Goal: Check status: Check status

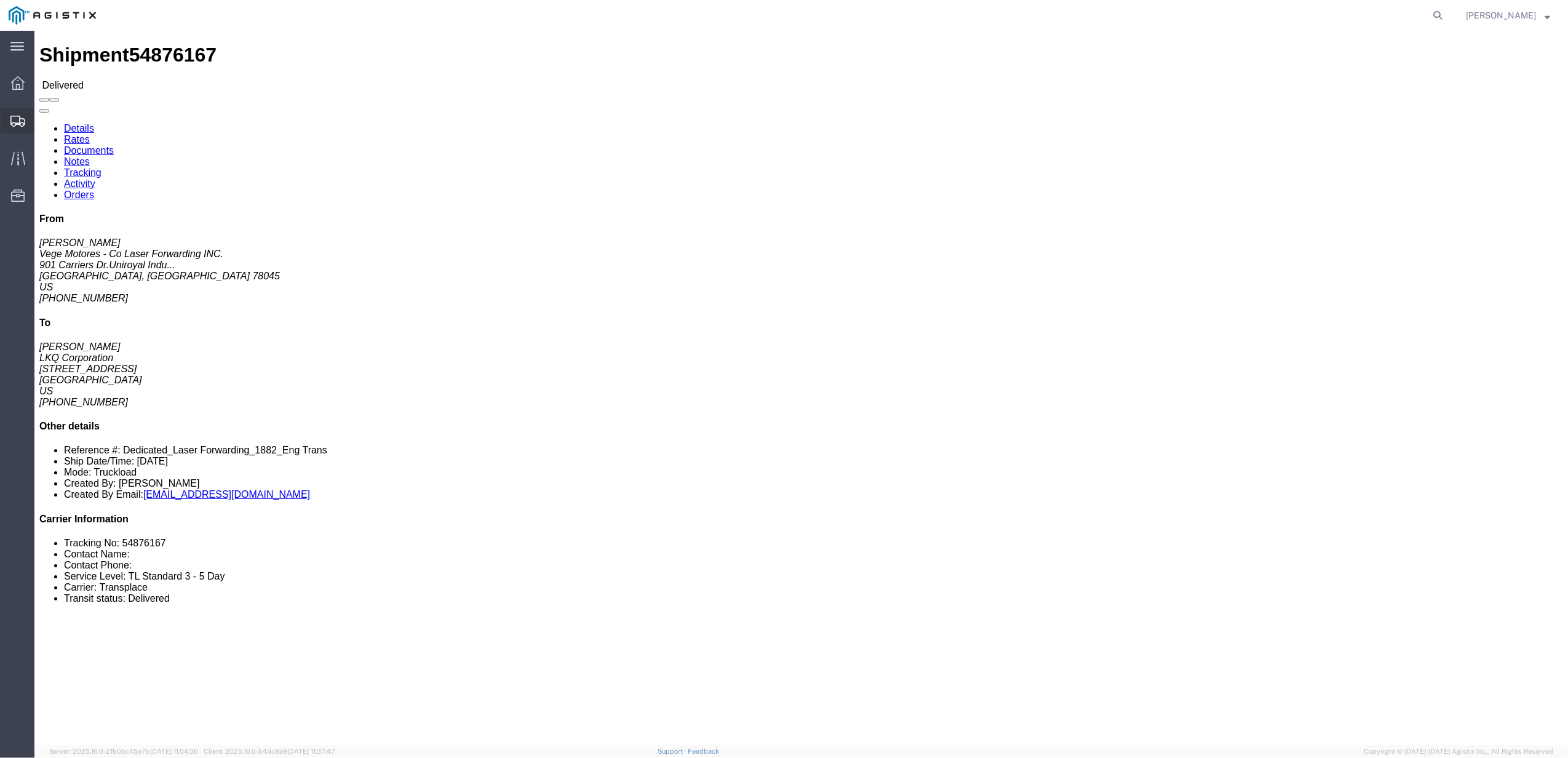
click at [14, 120] on icon at bounding box center [18, 122] width 15 height 11
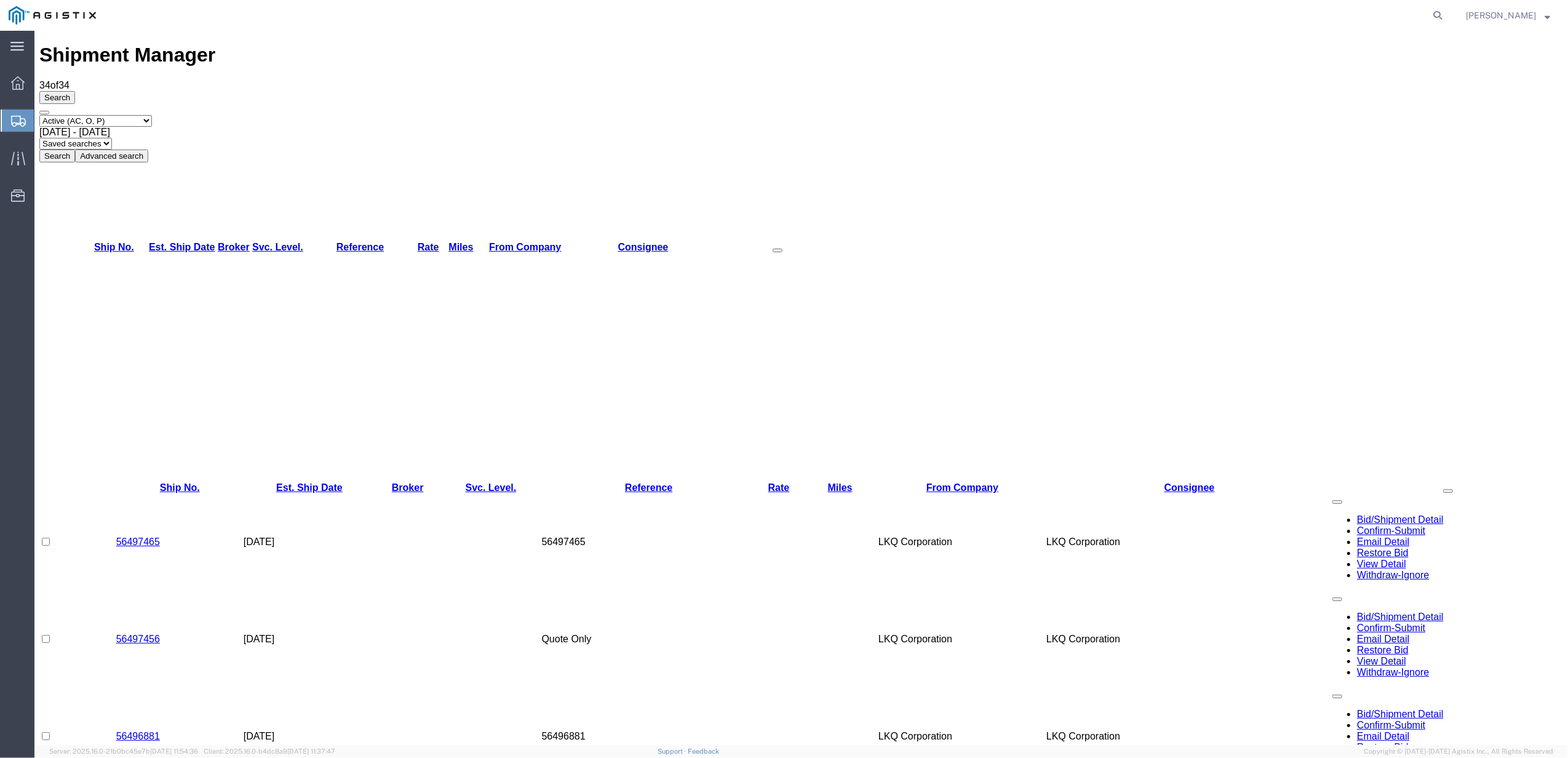
click at [82, 115] on select "Select status Active (AC, O, P) All Approved Awaiting Confirmation (AC) Booked …" at bounding box center [95, 121] width 112 height 12
select select "BOOK"
click at [39, 115] on select "Select status Active (AC, O, P) All Approved Awaiting Confirmation (AC) Booked …" at bounding box center [95, 121] width 112 height 12
click at [296, 126] on div "[DATE] - [DATE]" at bounding box center [800, 132] width 1523 height 11
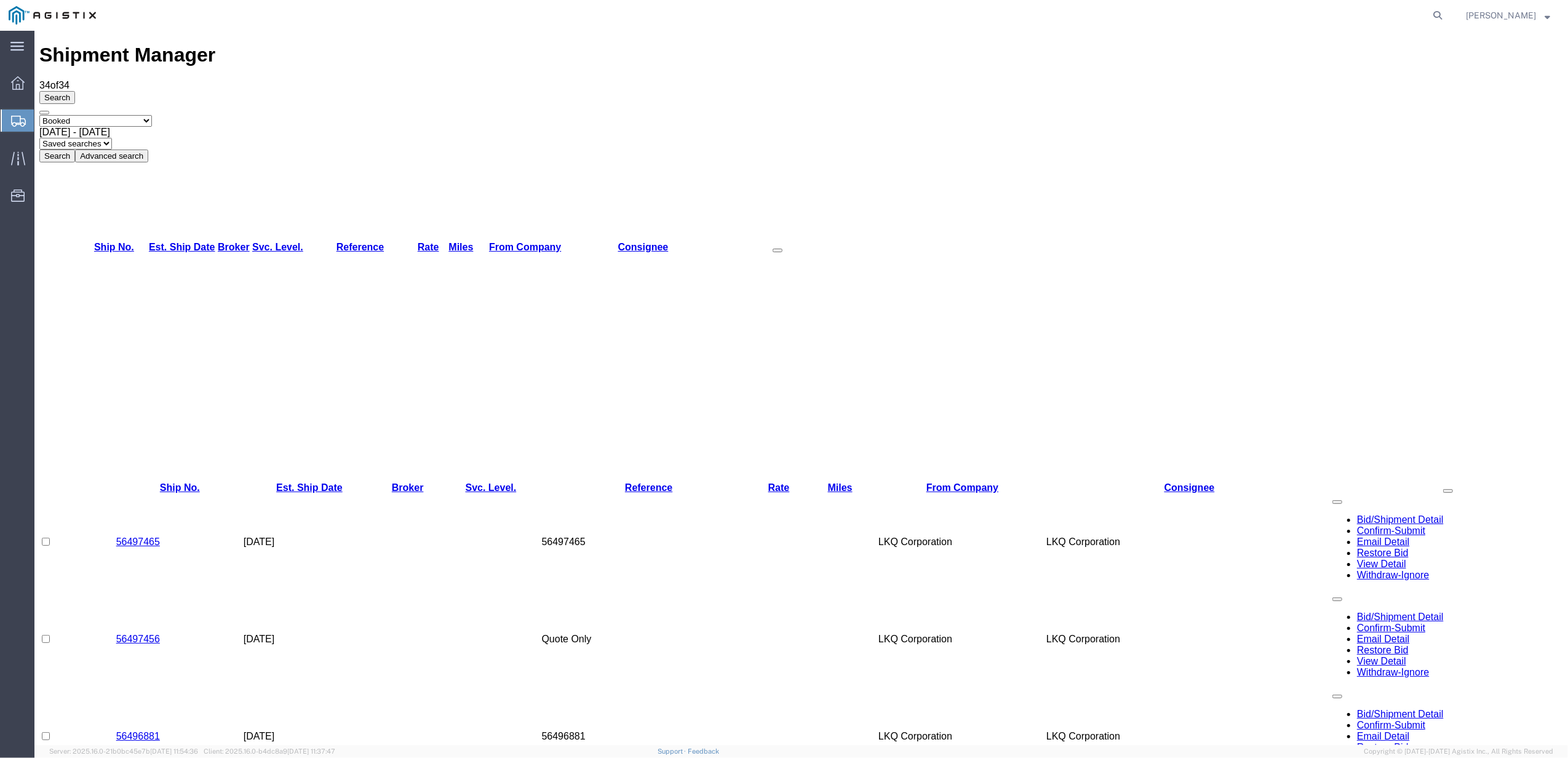
click at [75, 150] on button "Search" at bounding box center [57, 156] width 35 height 13
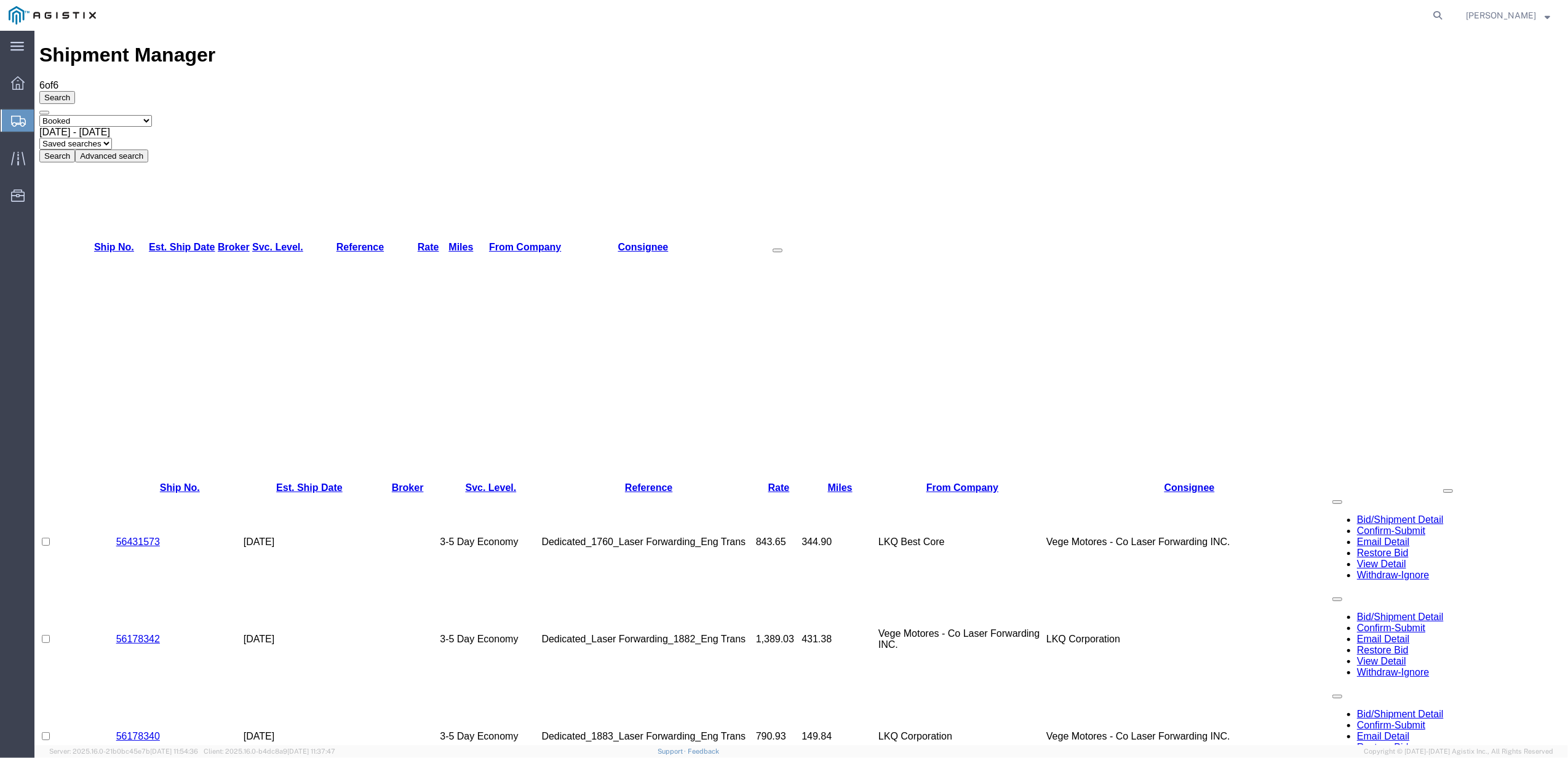
click at [567, 242] on th "From Company" at bounding box center [525, 247] width 86 height 12
click at [561, 242] on link "From Company" at bounding box center [525, 246] width 72 height 10
click at [165, 493] on td "56431573" at bounding box center [179, 542] width 127 height 98
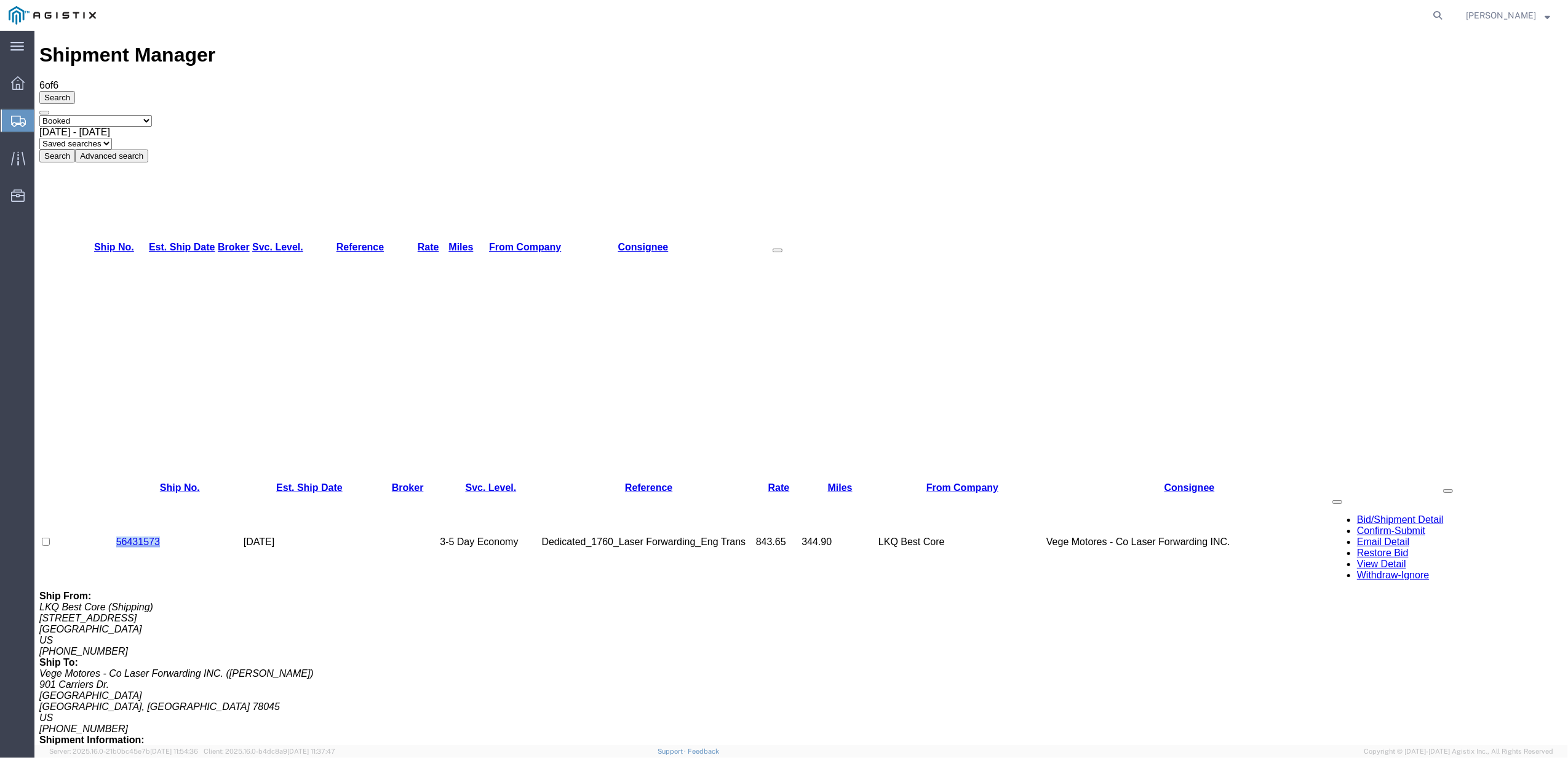
drag, startPoint x: 165, startPoint y: 141, endPoint x: 112, endPoint y: 137, distance: 53.2
click at [116, 493] on td "56431573" at bounding box center [179, 542] width 127 height 98
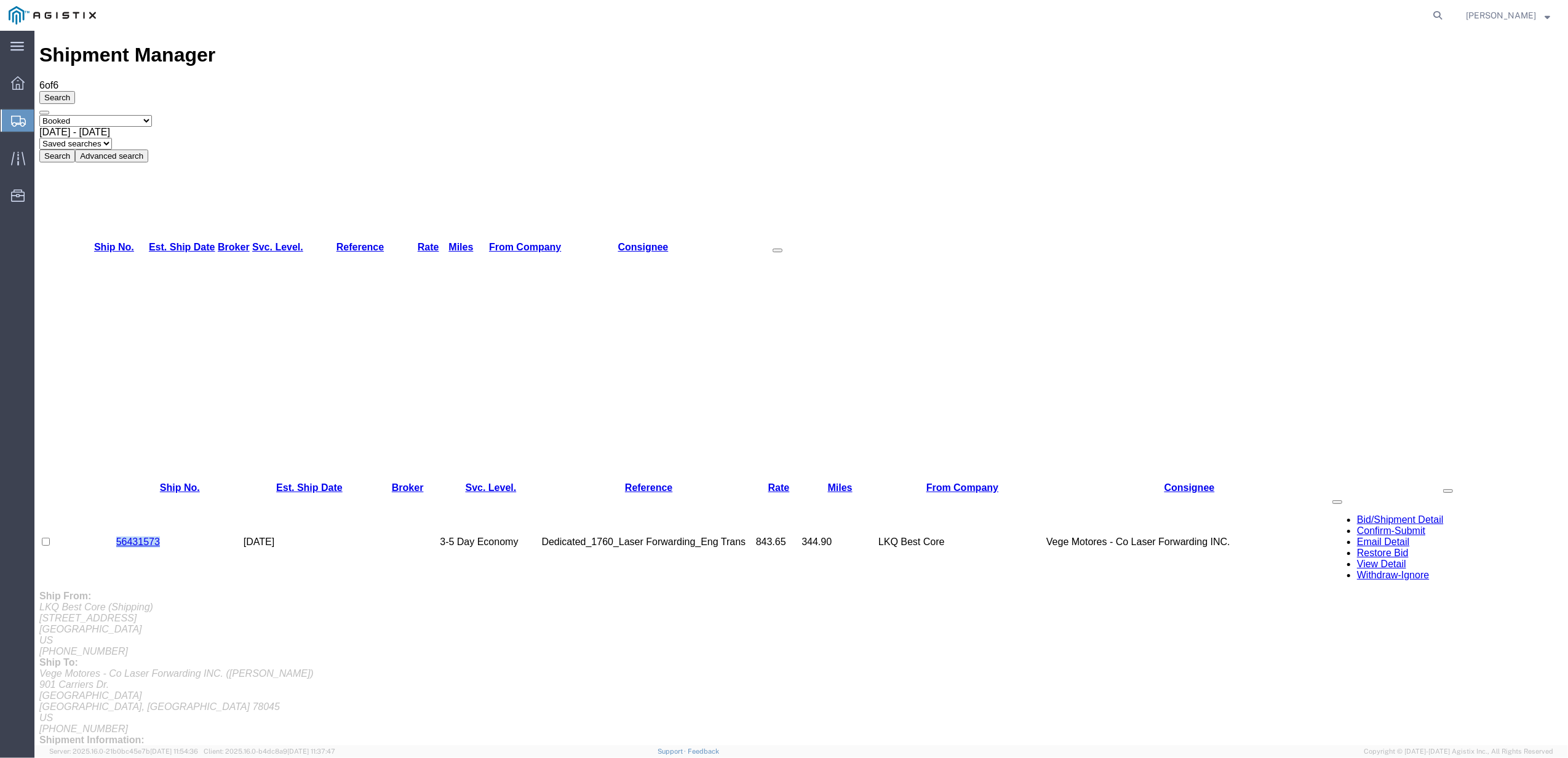
copy link "56431573"
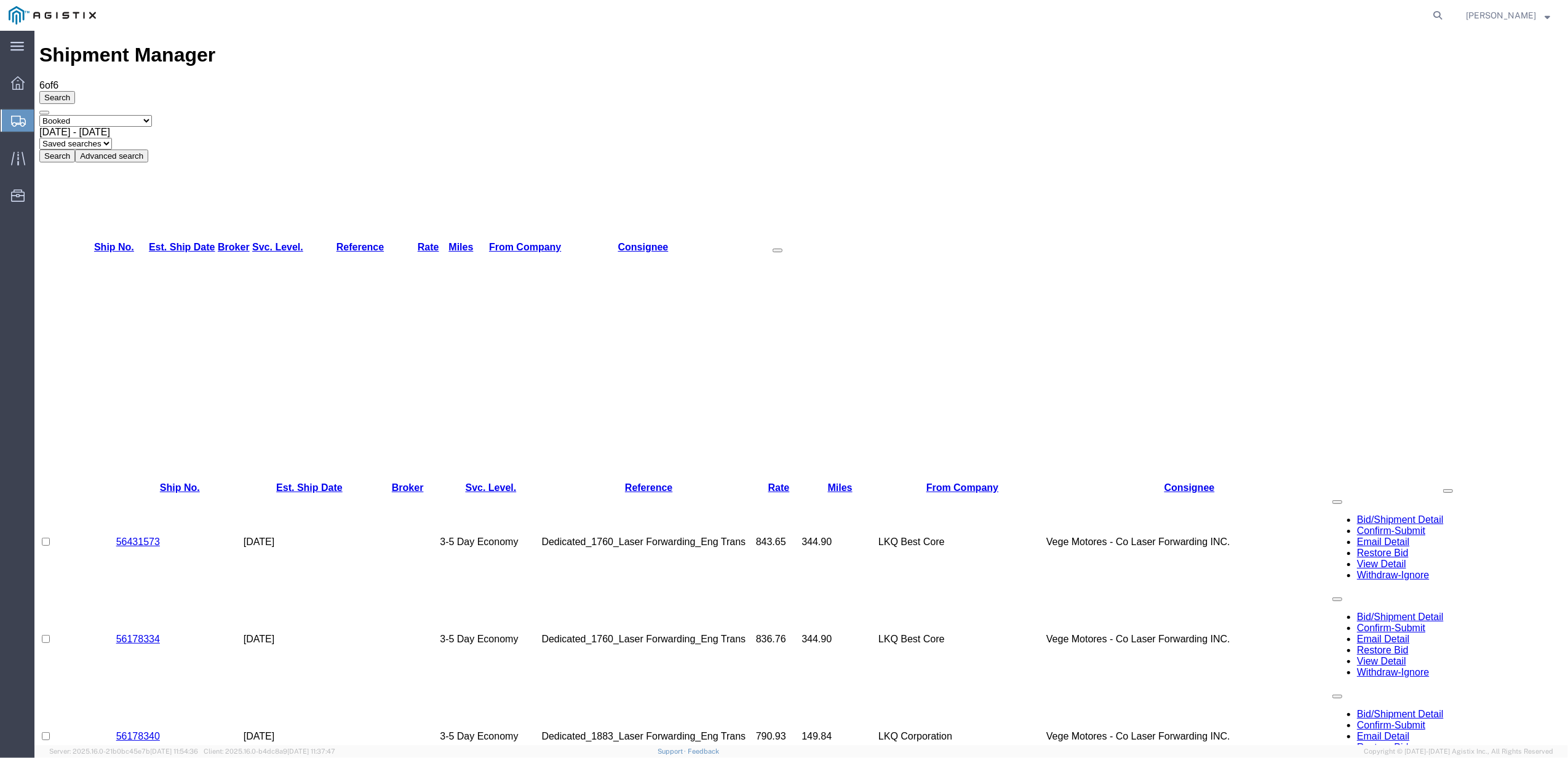
click at [175, 591] on td "56178334" at bounding box center [179, 639] width 127 height 98
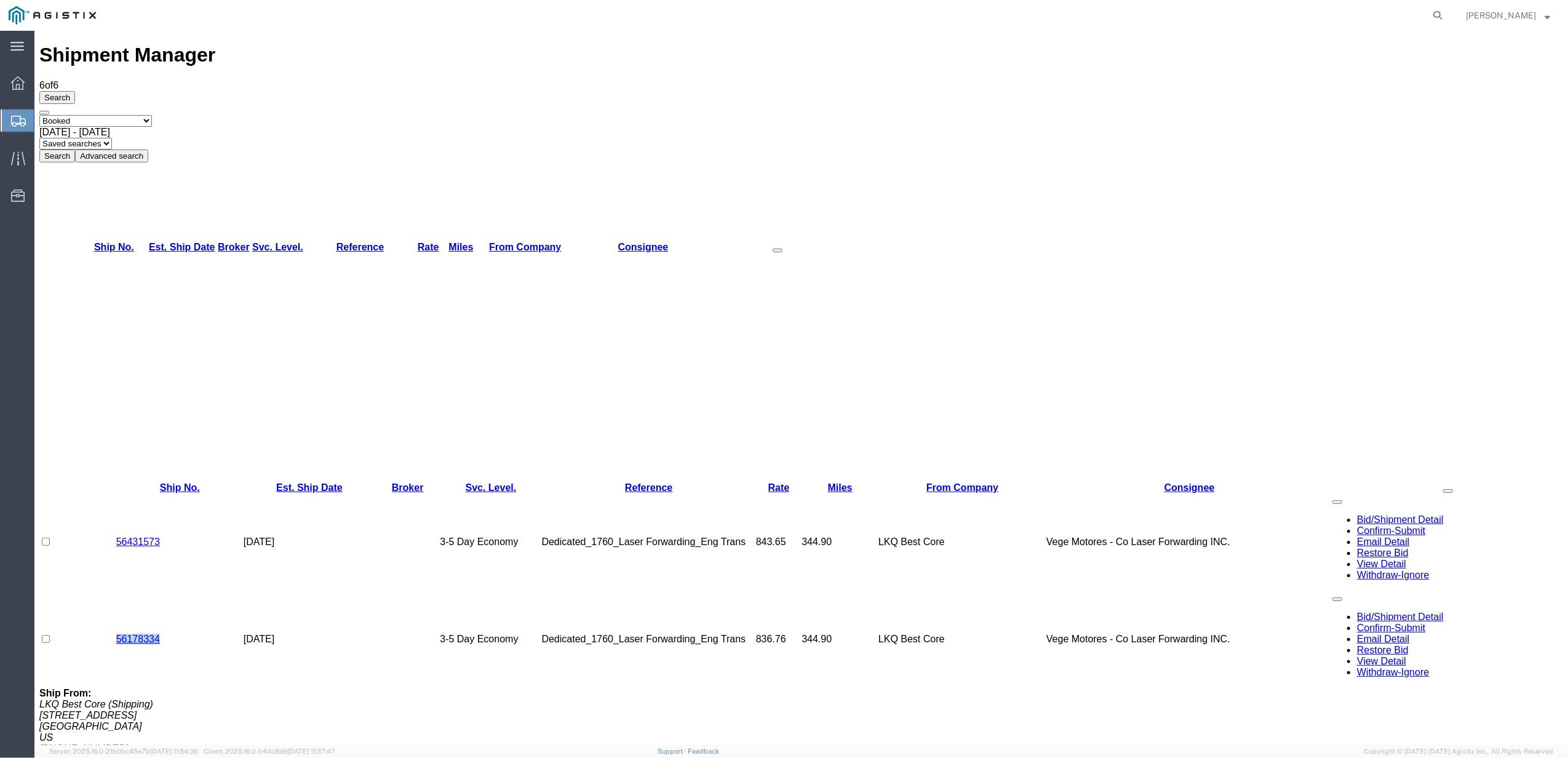
drag, startPoint x: 161, startPoint y: 165, endPoint x: 116, endPoint y: 162, distance: 45.1
click at [116, 591] on td "56178334" at bounding box center [179, 639] width 127 height 98
copy link "56178334"
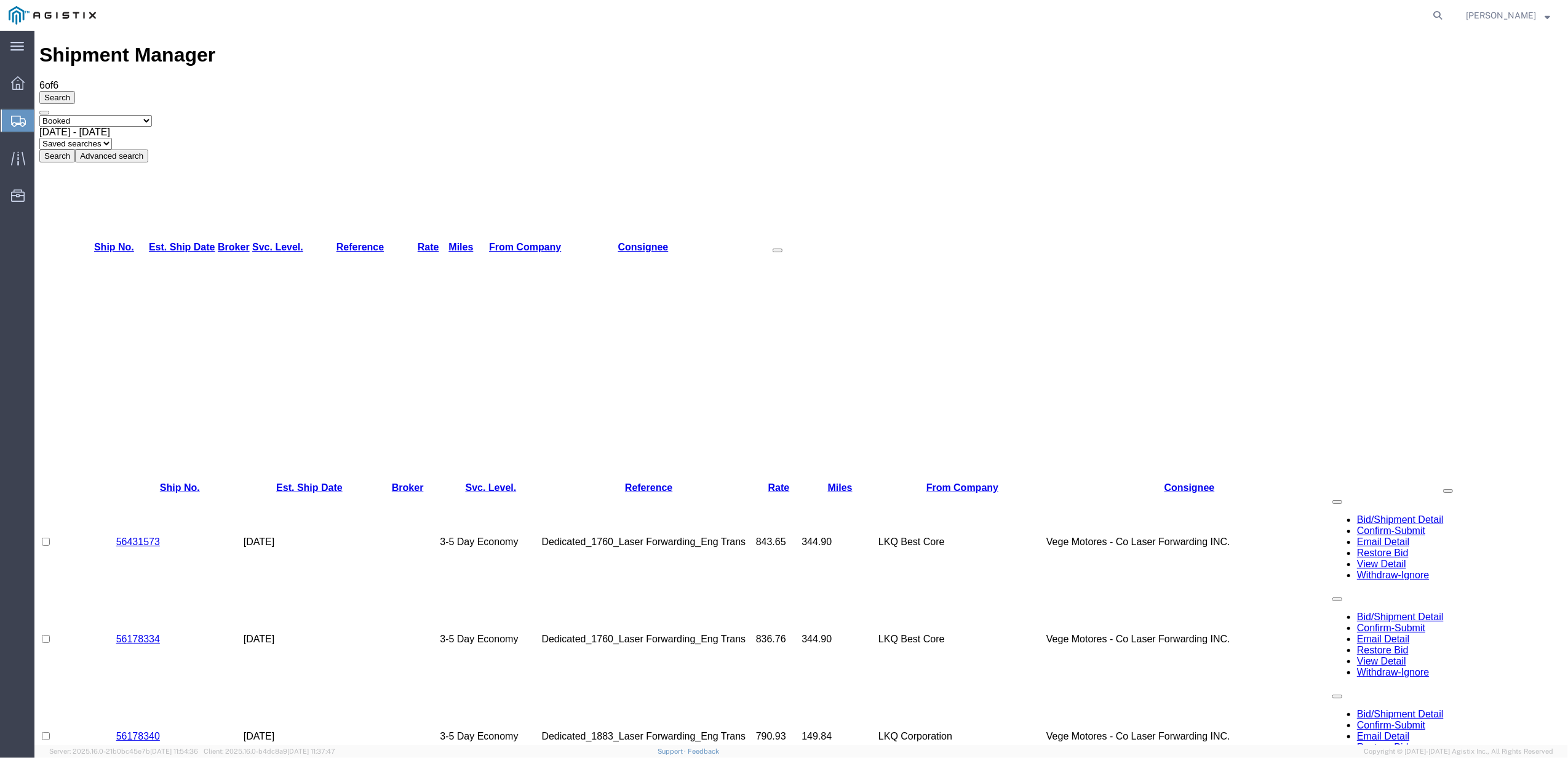
click at [1081, 493] on td "Vege Motores - Co Laser Forwarding INC." at bounding box center [1189, 542] width 286 height 98
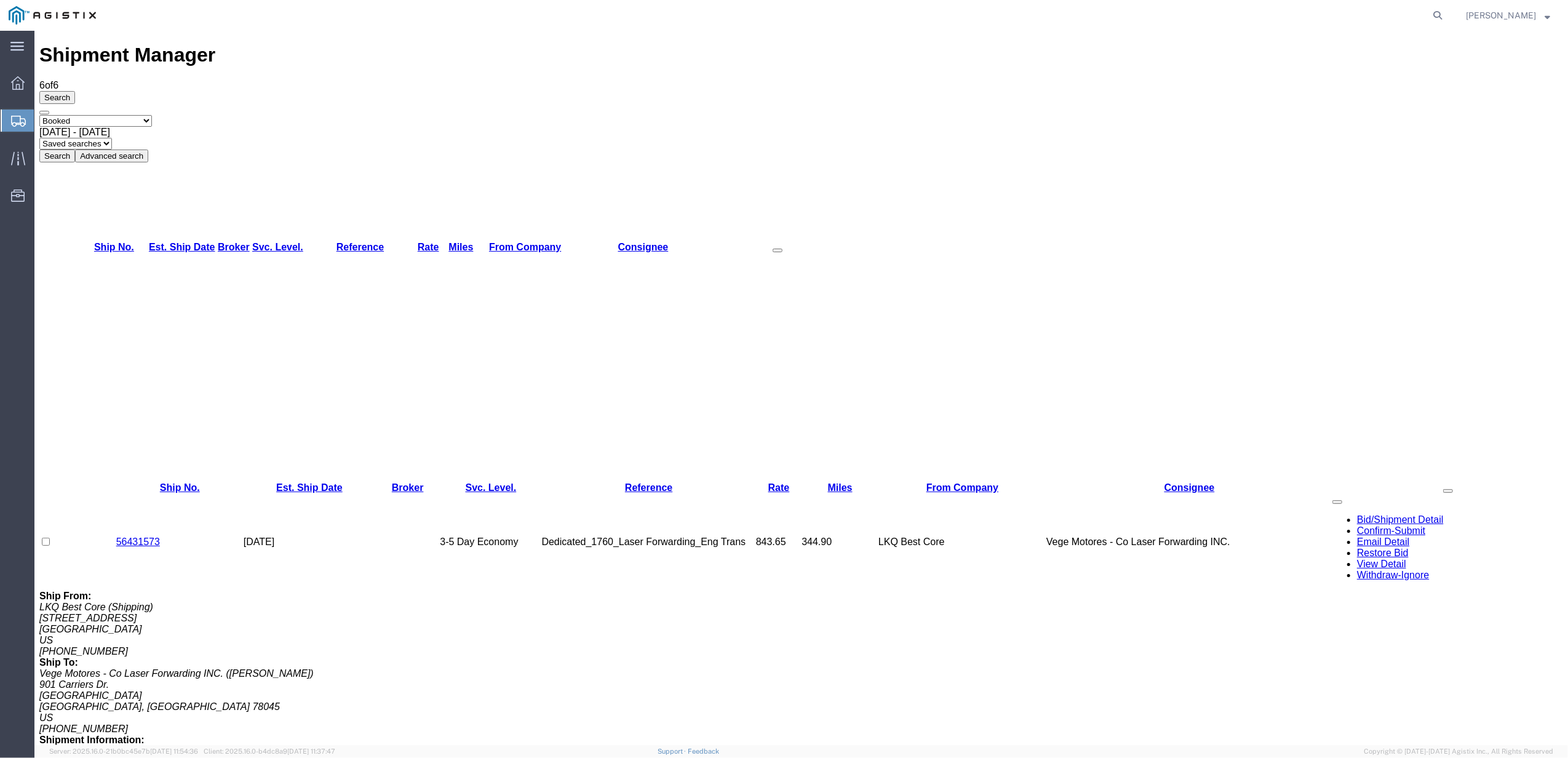
click at [110, 126] on span "[DATE] - [DATE]" at bounding box center [74, 131] width 71 height 10
click at [75, 150] on button "Search" at bounding box center [57, 156] width 35 height 13
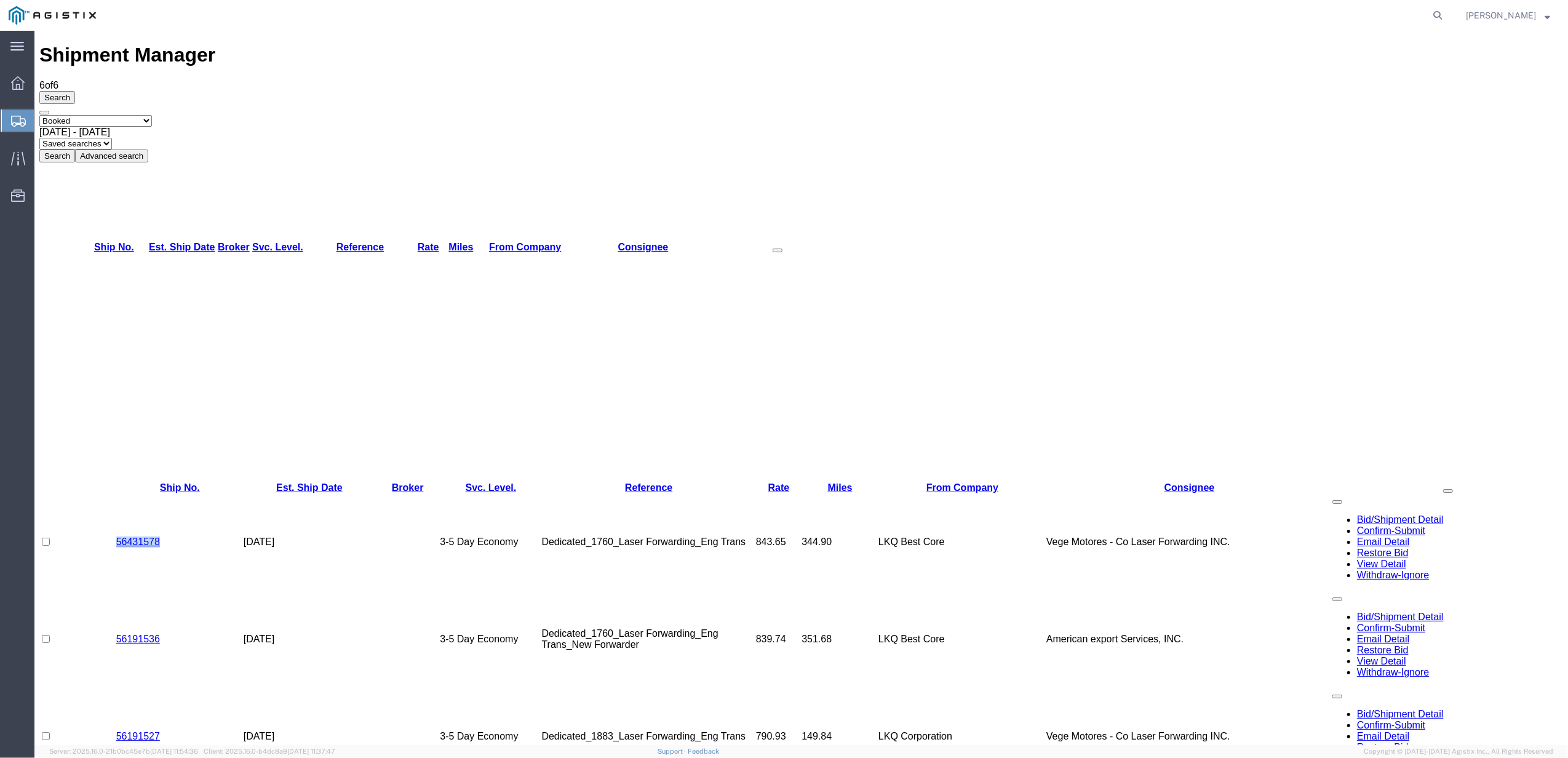
drag, startPoint x: 167, startPoint y: 144, endPoint x: 111, endPoint y: 137, distance: 56.4
click at [116, 493] on td "56431578" at bounding box center [179, 542] width 127 height 98
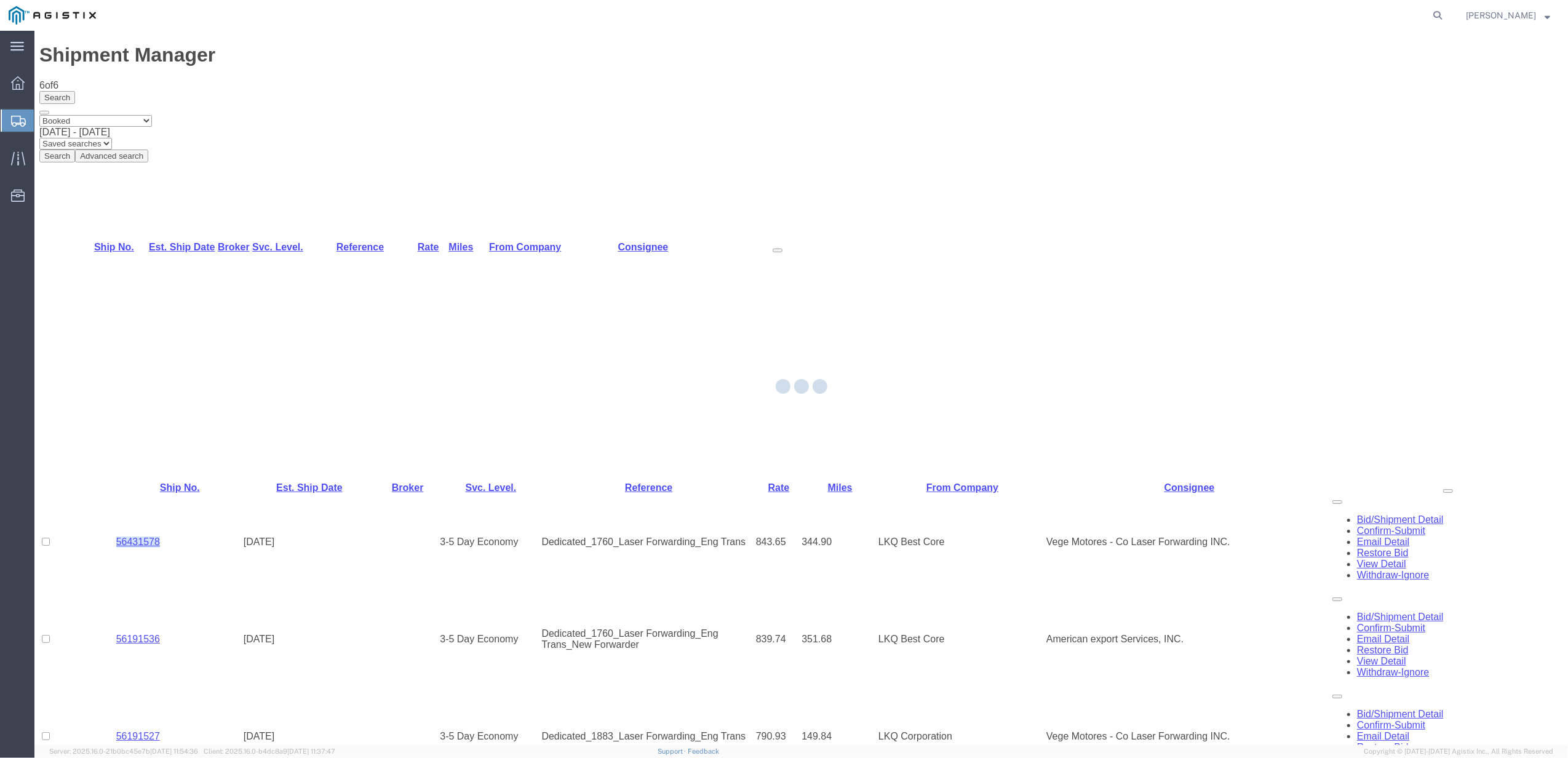
copy link "56431578"
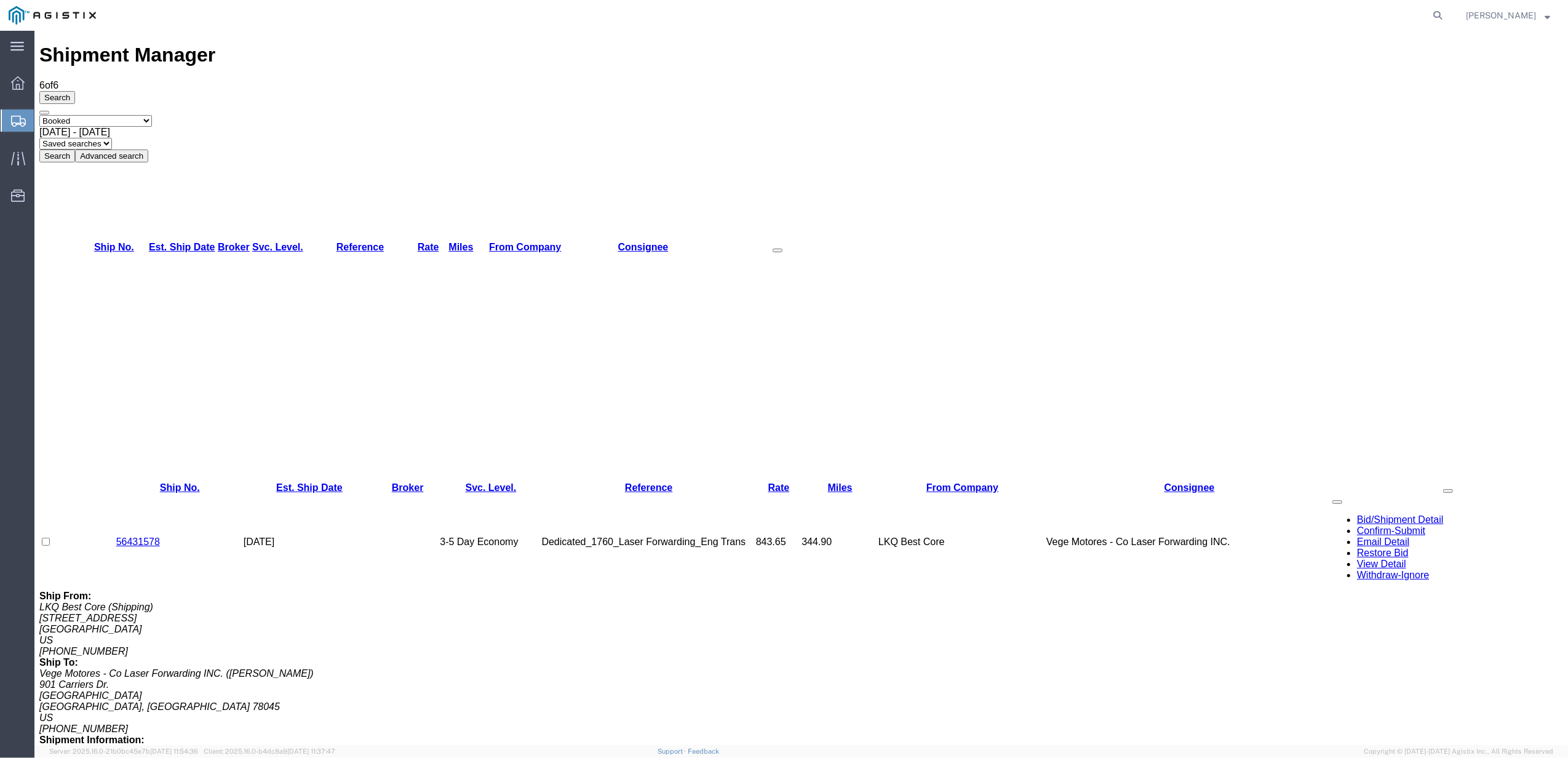
drag, startPoint x: 163, startPoint y: 319, endPoint x: 107, endPoint y: 322, distance: 56.1
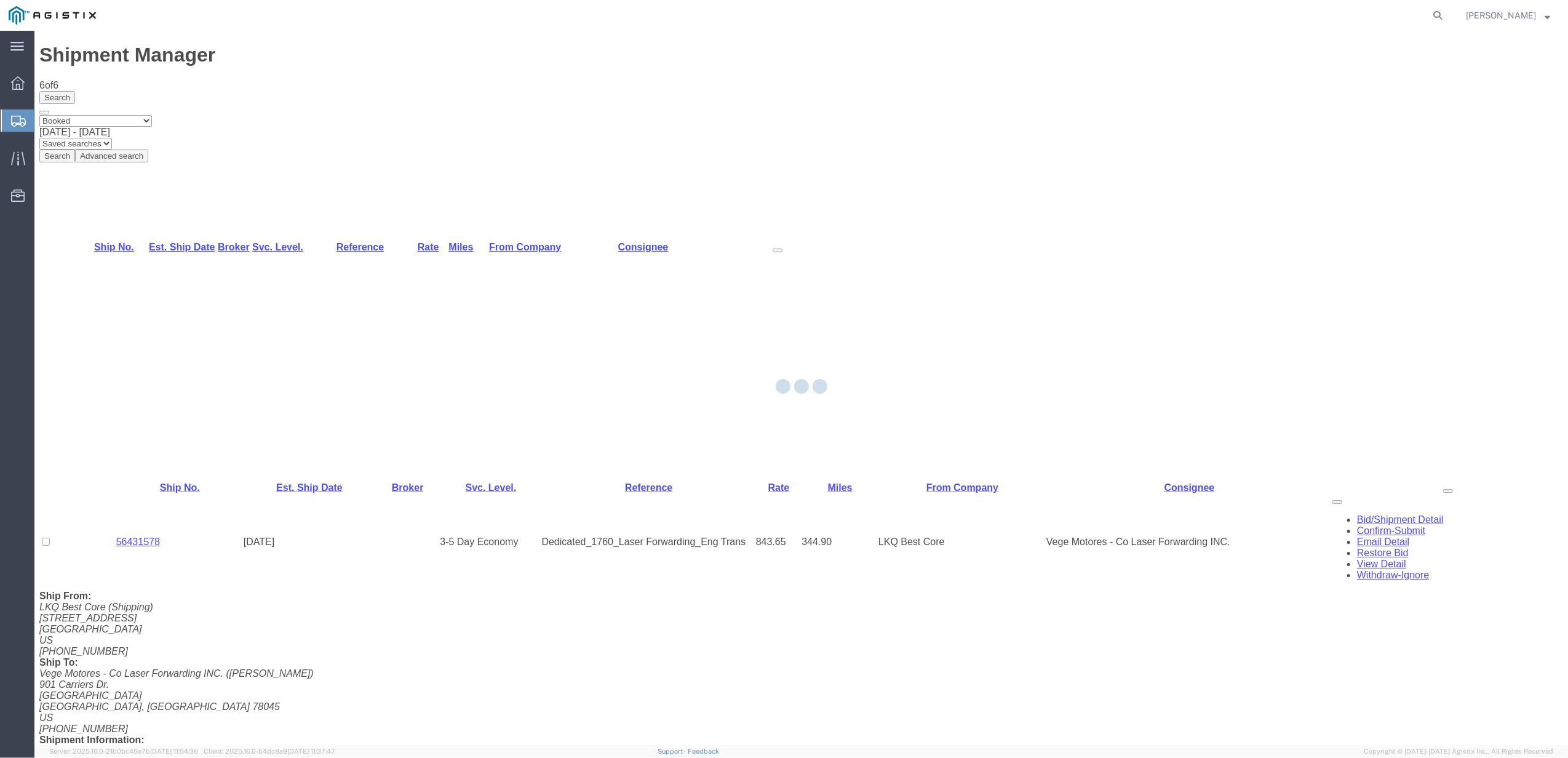
copy tr "56191536"
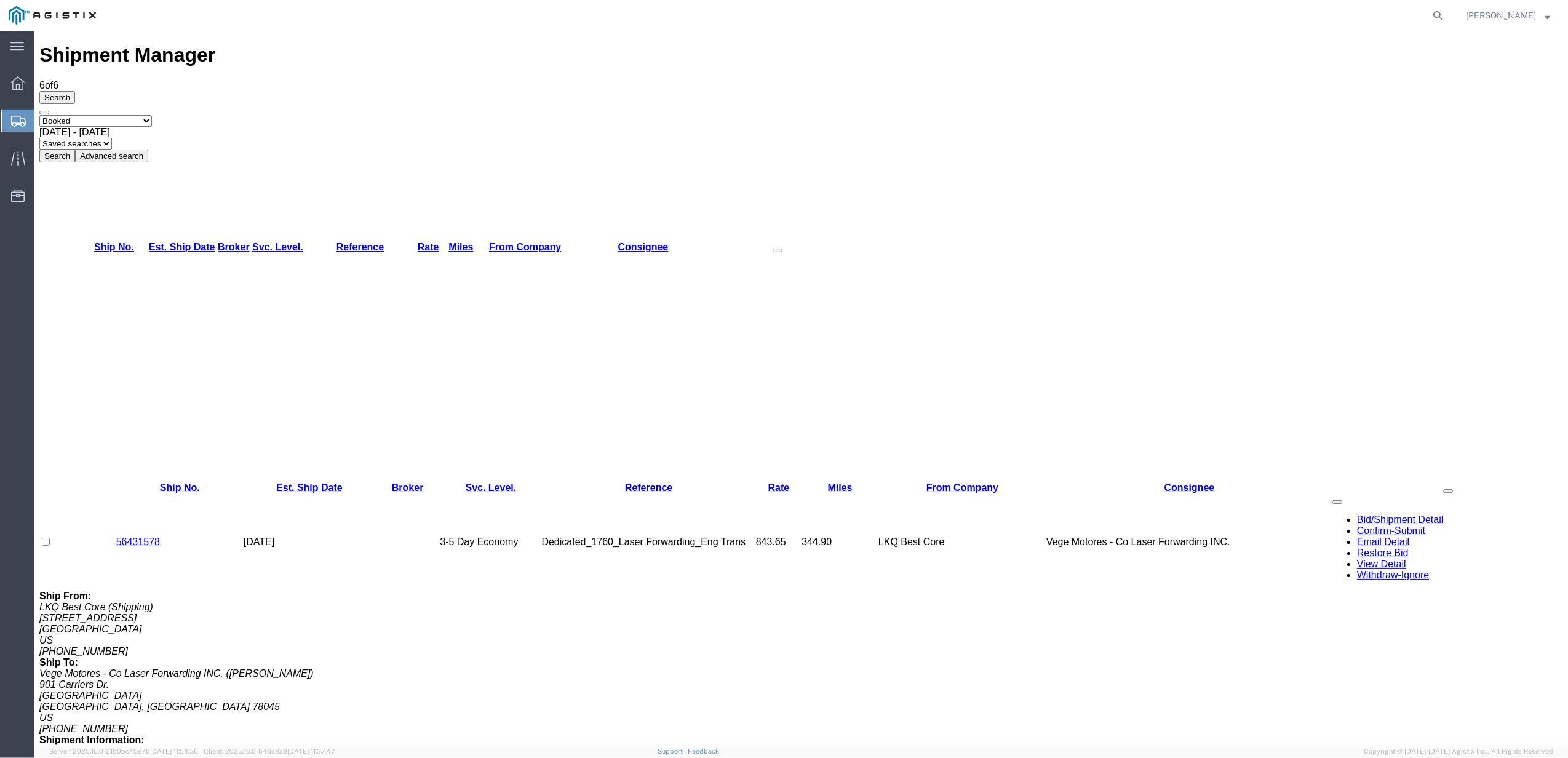
click at [110, 126] on span "[DATE] - [DATE]" at bounding box center [74, 131] width 71 height 10
click at [75, 150] on button "Search" at bounding box center [57, 156] width 35 height 13
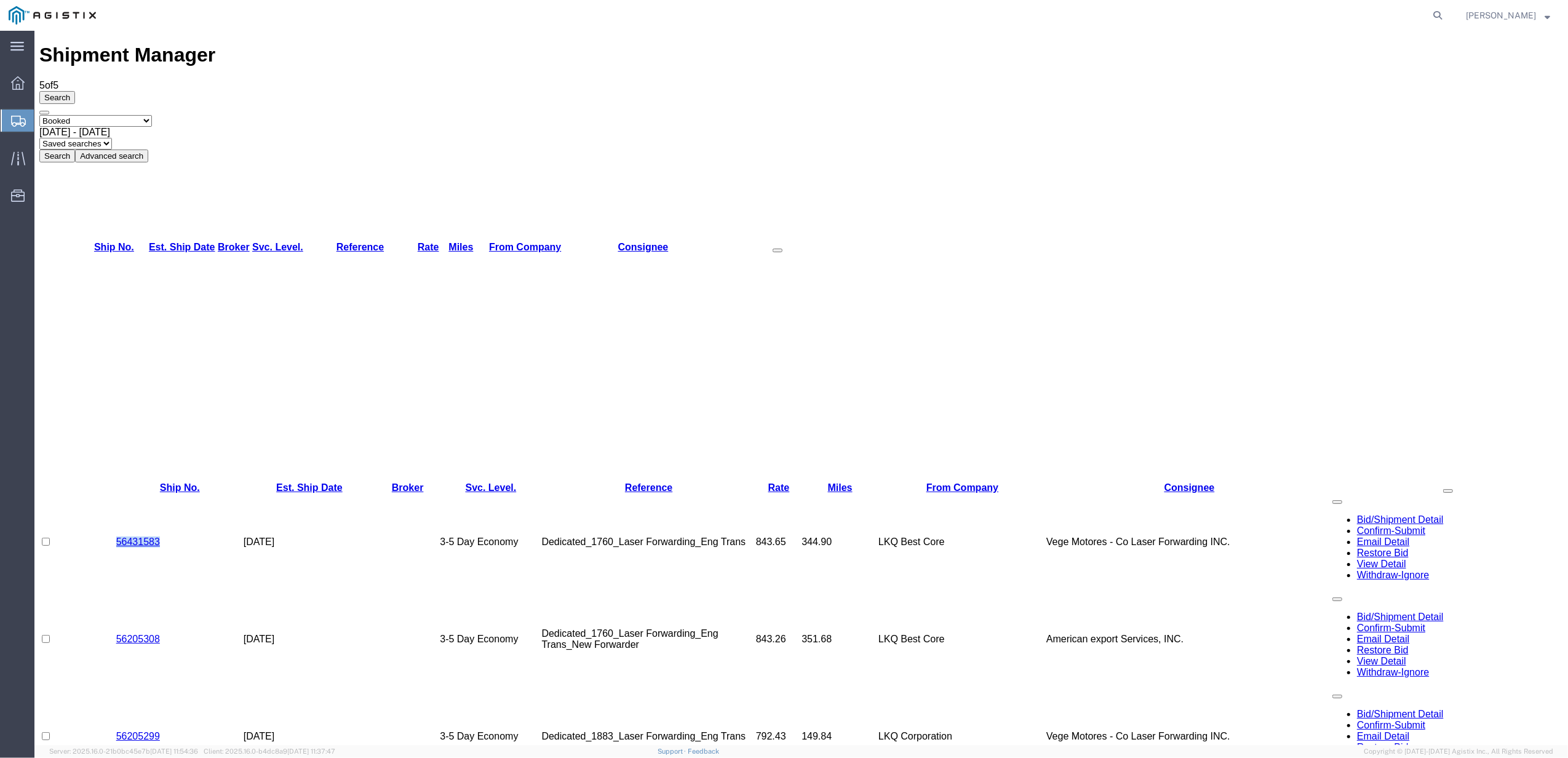
drag, startPoint x: 168, startPoint y: 137, endPoint x: 106, endPoint y: 138, distance: 62.0
click at [106, 493] on tr "56431583 [DATE] 3-5 Day Economy Dedicated_1760_Laser Forwarding_Eng Trans 843.6…" at bounding box center [800, 542] width 1523 height 98
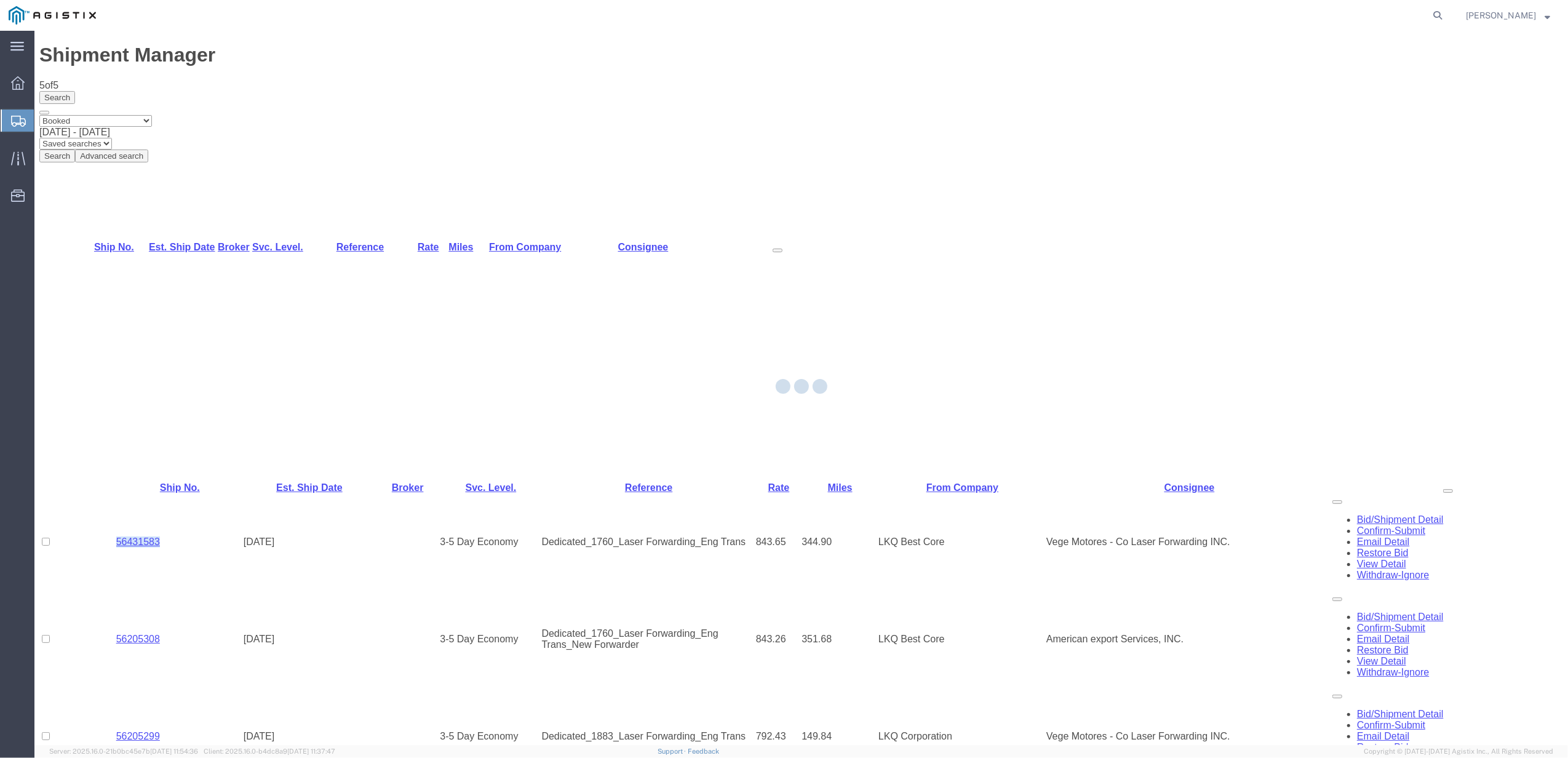
copy tr "56431583"
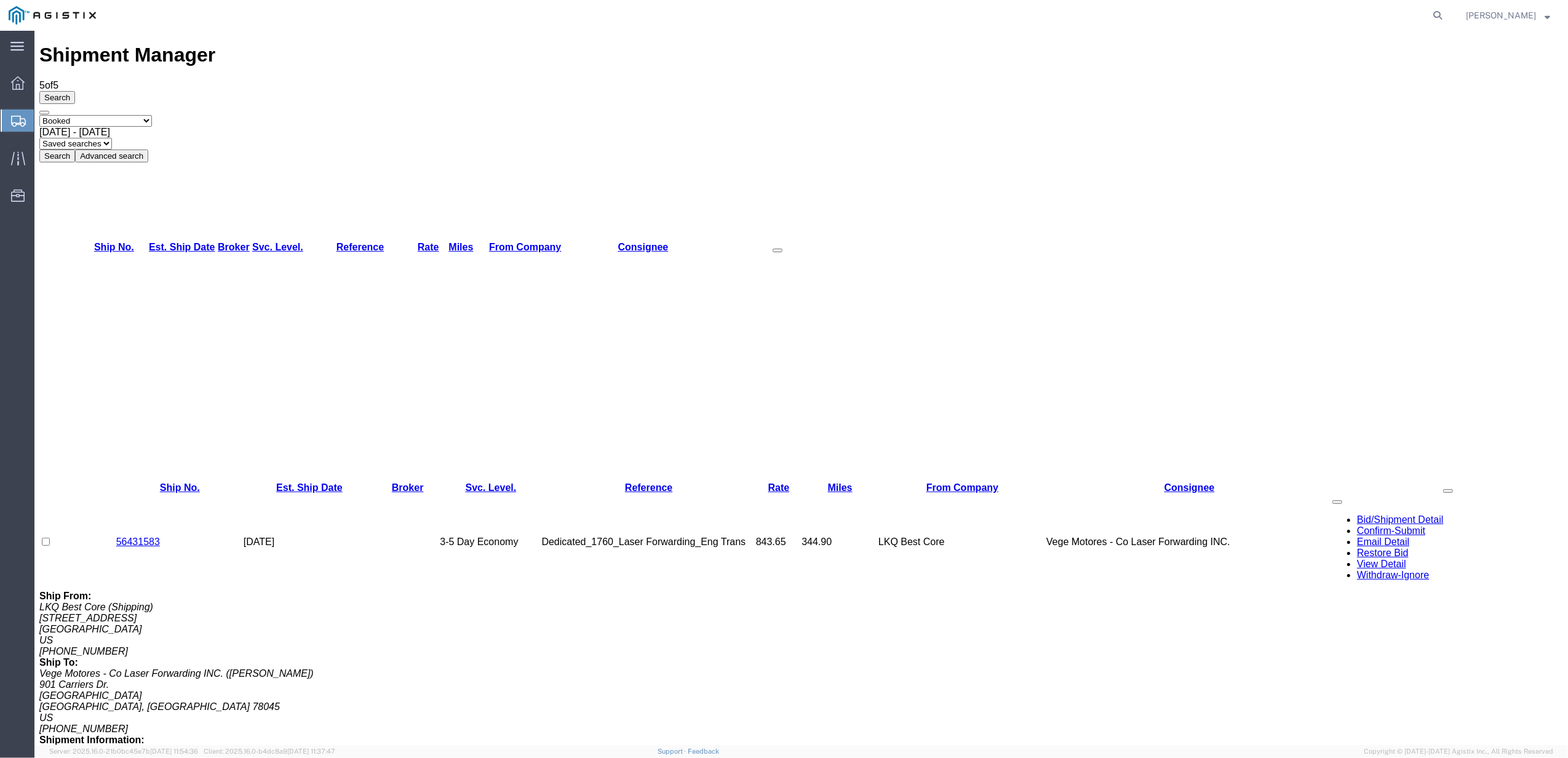
drag, startPoint x: 162, startPoint y: 321, endPoint x: 97, endPoint y: 320, distance: 65.0
copy tr "56205308"
click at [302, 126] on div "[DATE] - [DATE]" at bounding box center [800, 132] width 1523 height 11
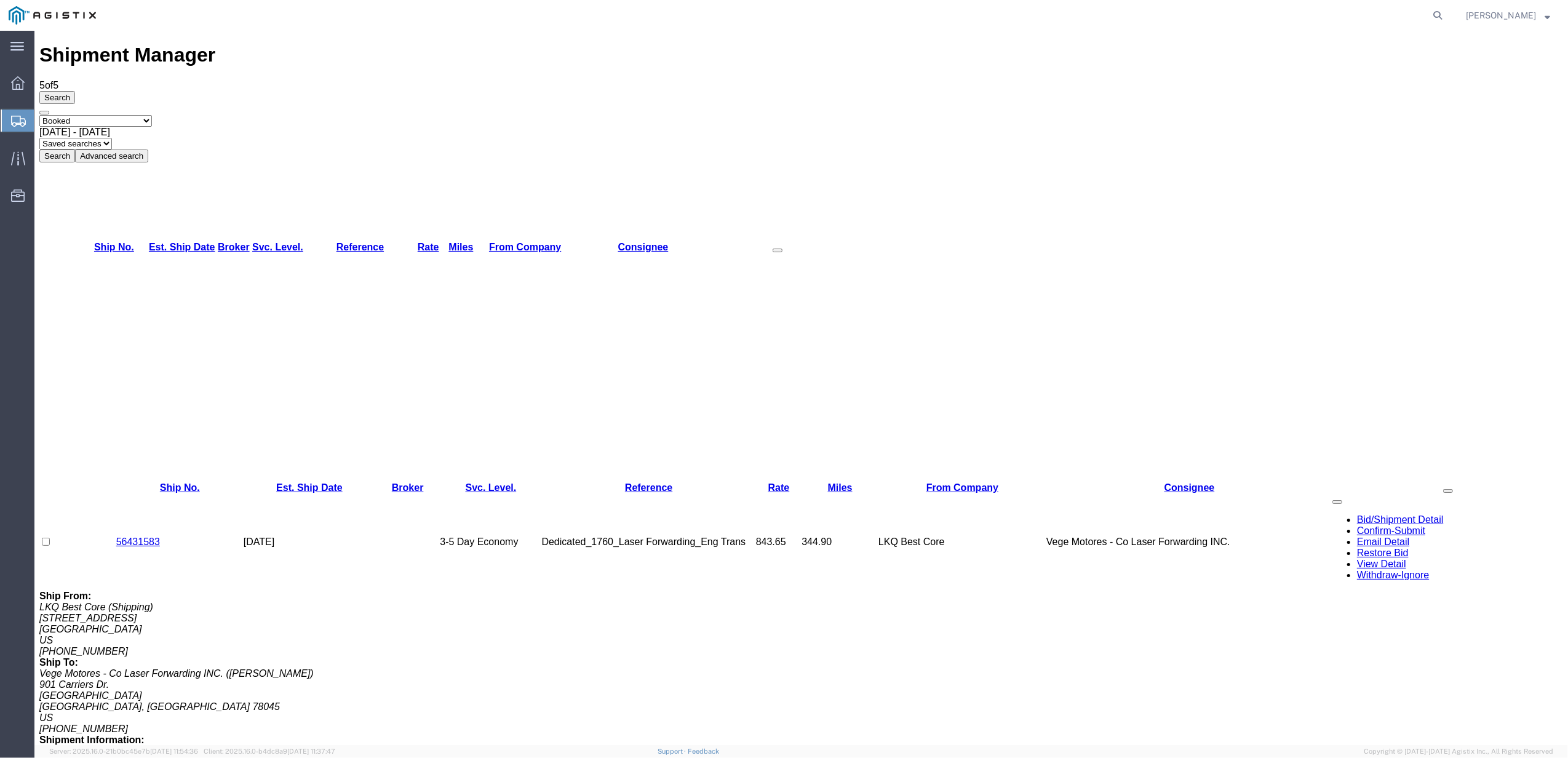
click at [75, 150] on button "Search" at bounding box center [57, 156] width 35 height 13
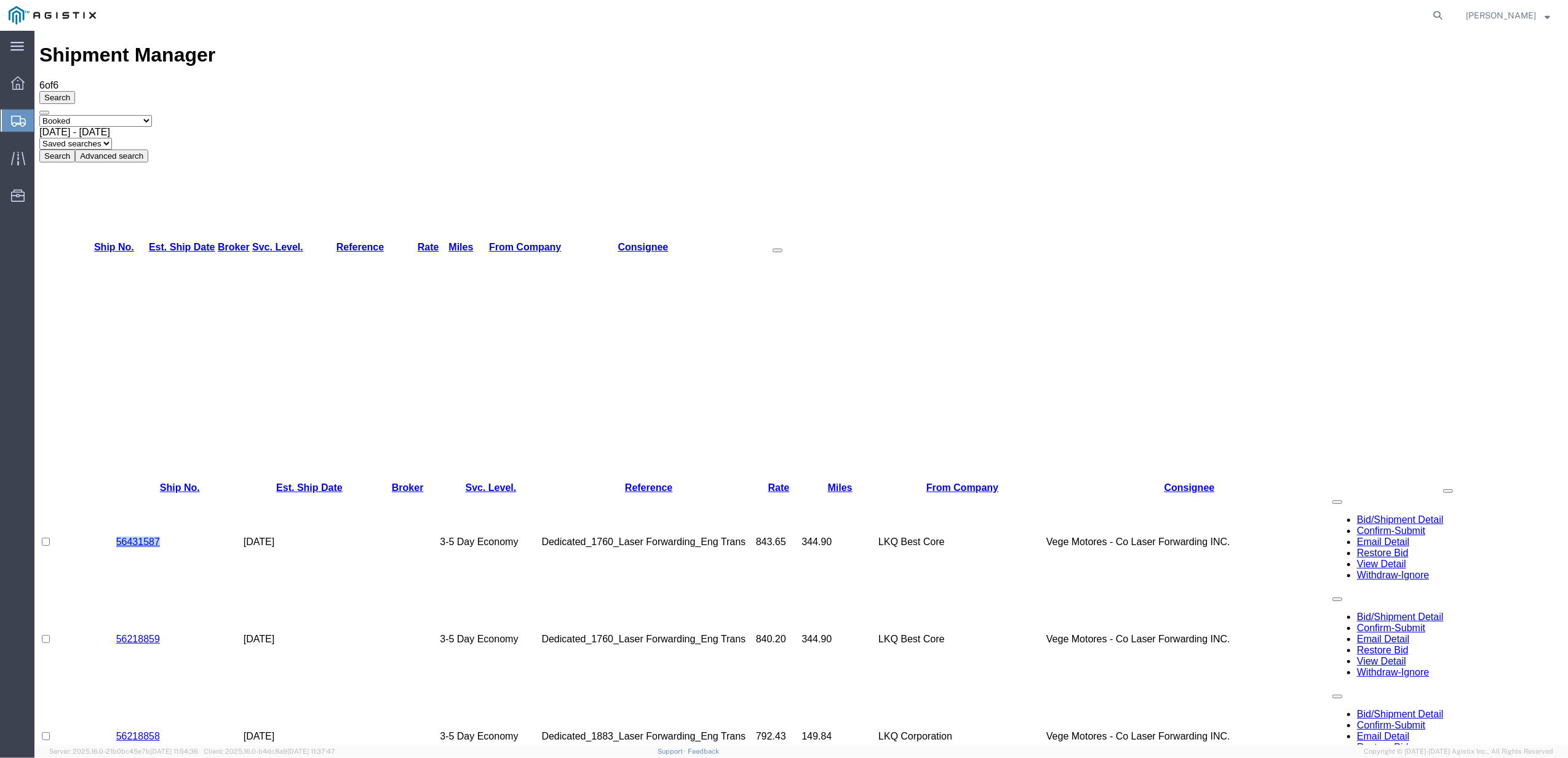
drag, startPoint x: 159, startPoint y: 139, endPoint x: 114, endPoint y: 138, distance: 45.0
click at [116, 493] on td "56431587" at bounding box center [179, 542] width 127 height 98
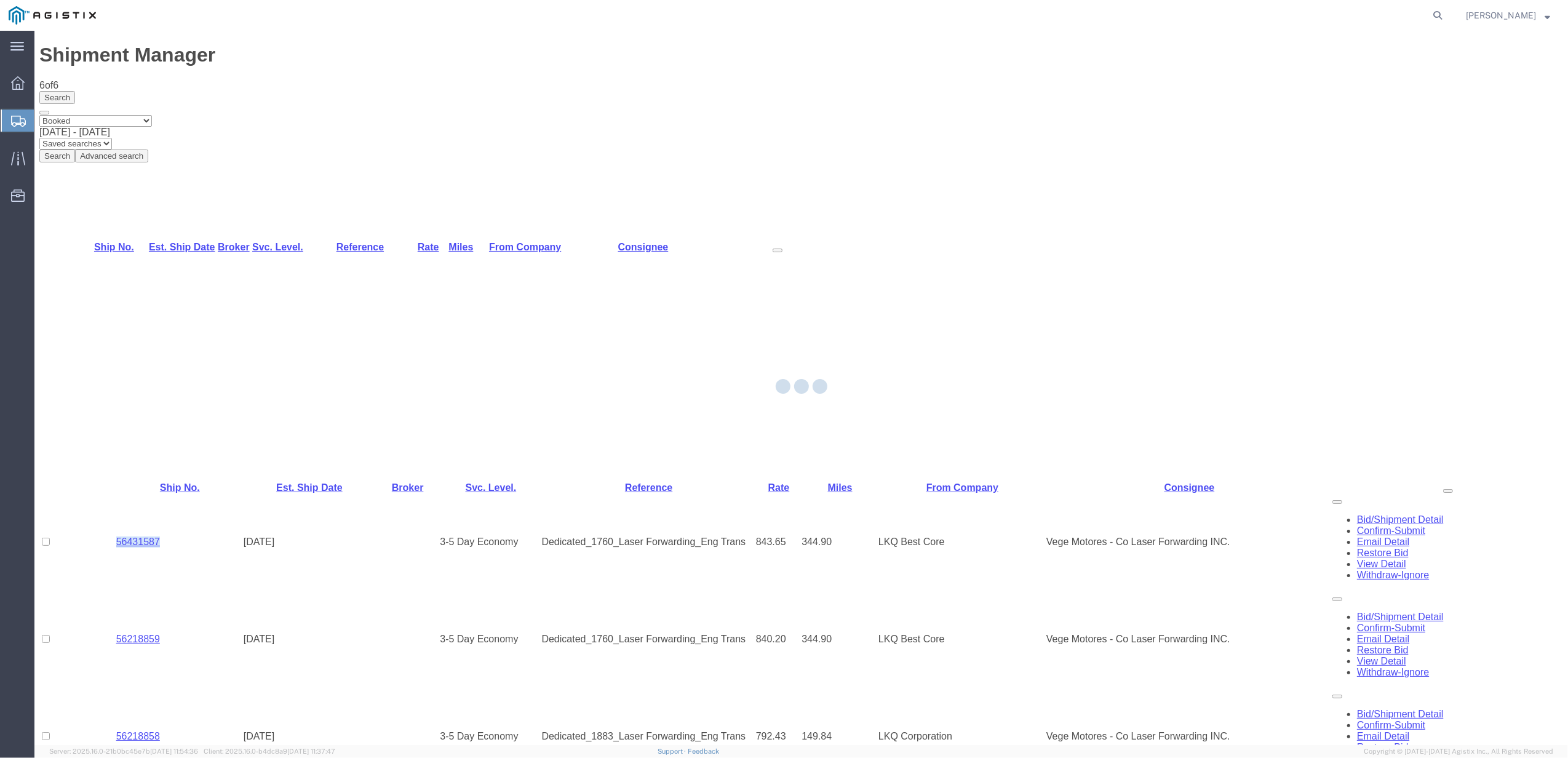
copy link "56431587"
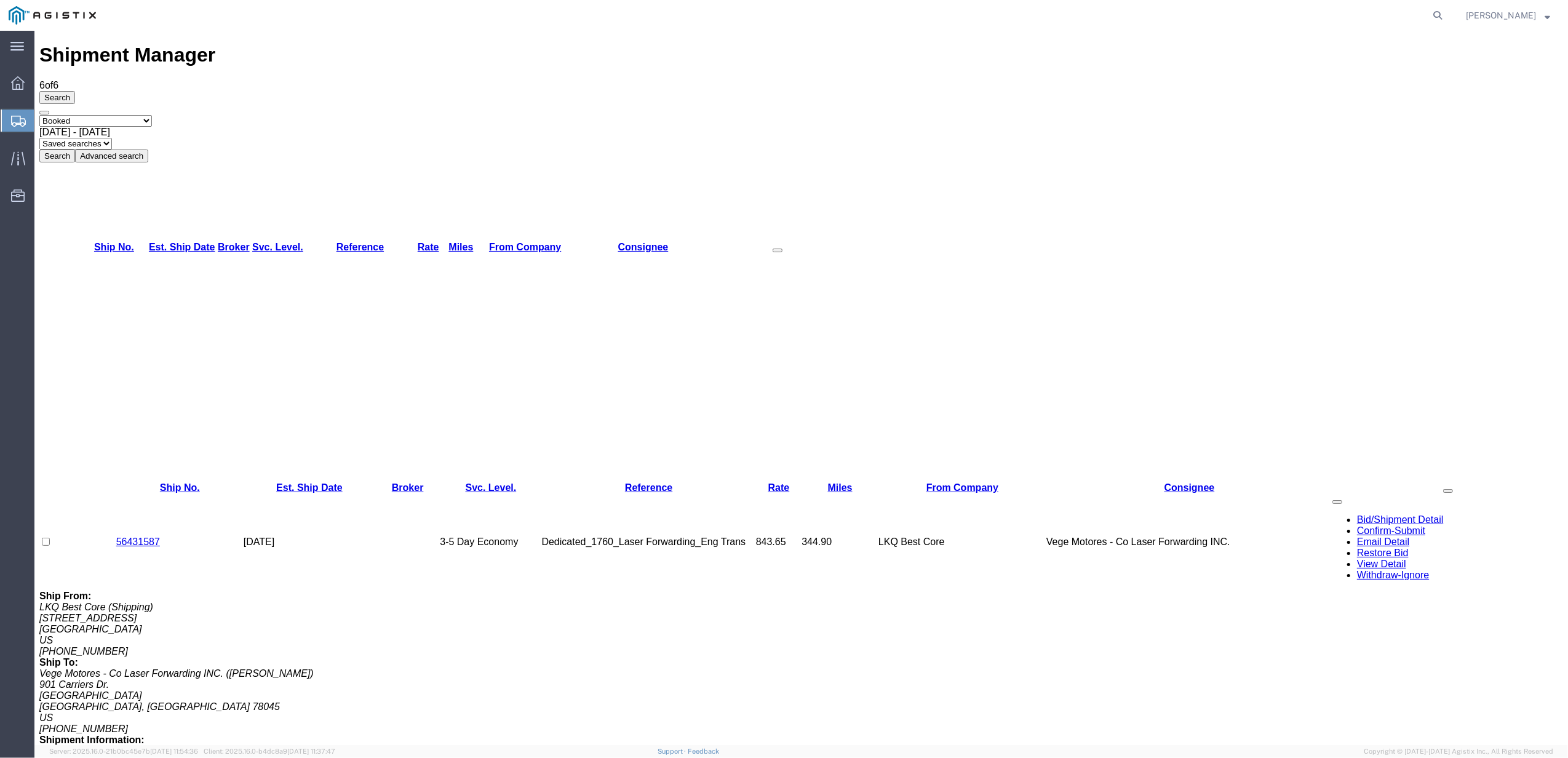
drag, startPoint x: 160, startPoint y: 317, endPoint x: 107, endPoint y: 320, distance: 53.1
copy tr "56218859"
click at [110, 126] on span "[DATE] - [DATE]" at bounding box center [74, 131] width 71 height 10
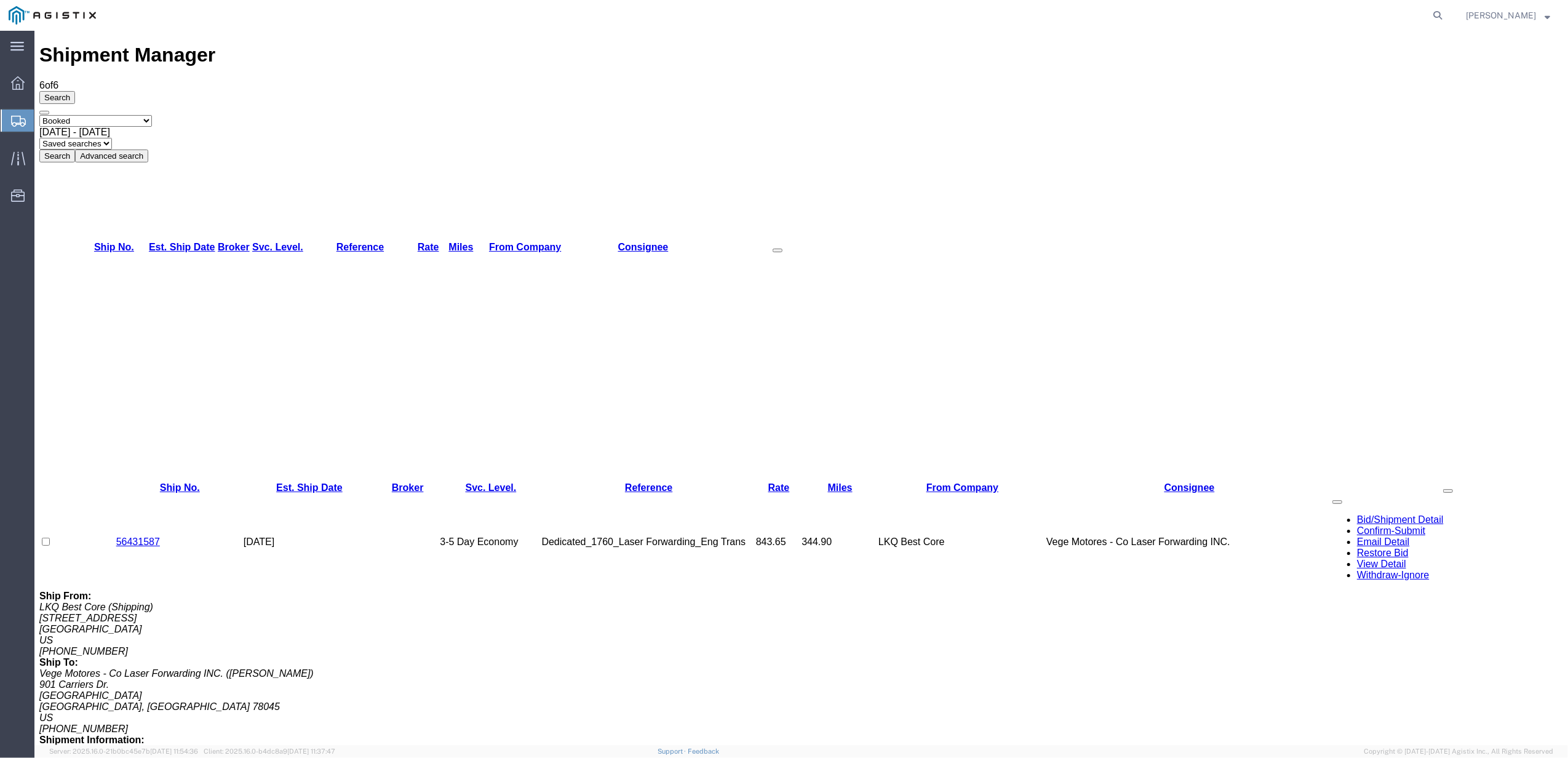
click at [75, 150] on button "Search" at bounding box center [57, 156] width 35 height 13
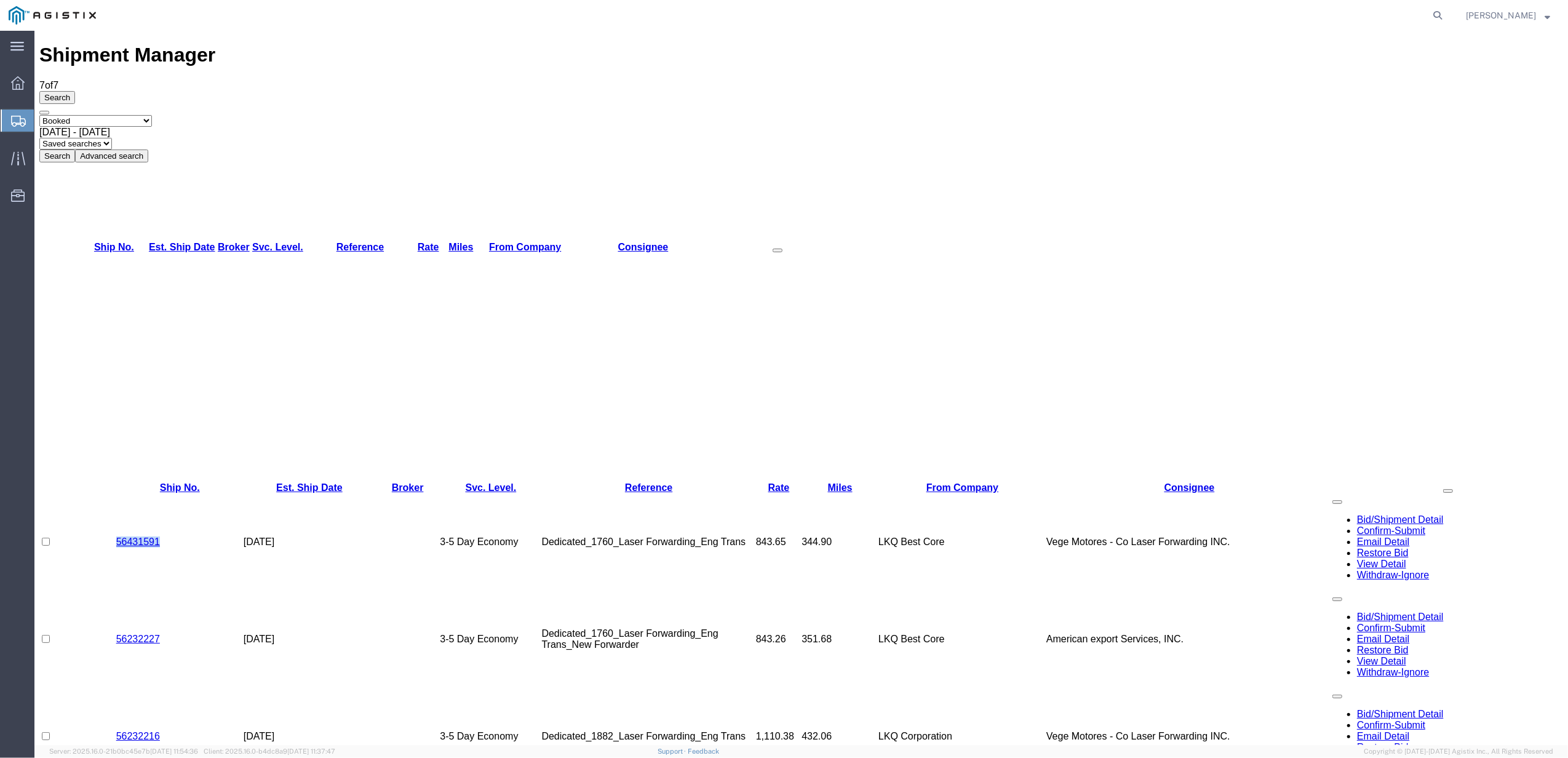
drag, startPoint x: 167, startPoint y: 137, endPoint x: 116, endPoint y: 133, distance: 51.2
click at [116, 493] on td "56431591" at bounding box center [179, 542] width 127 height 98
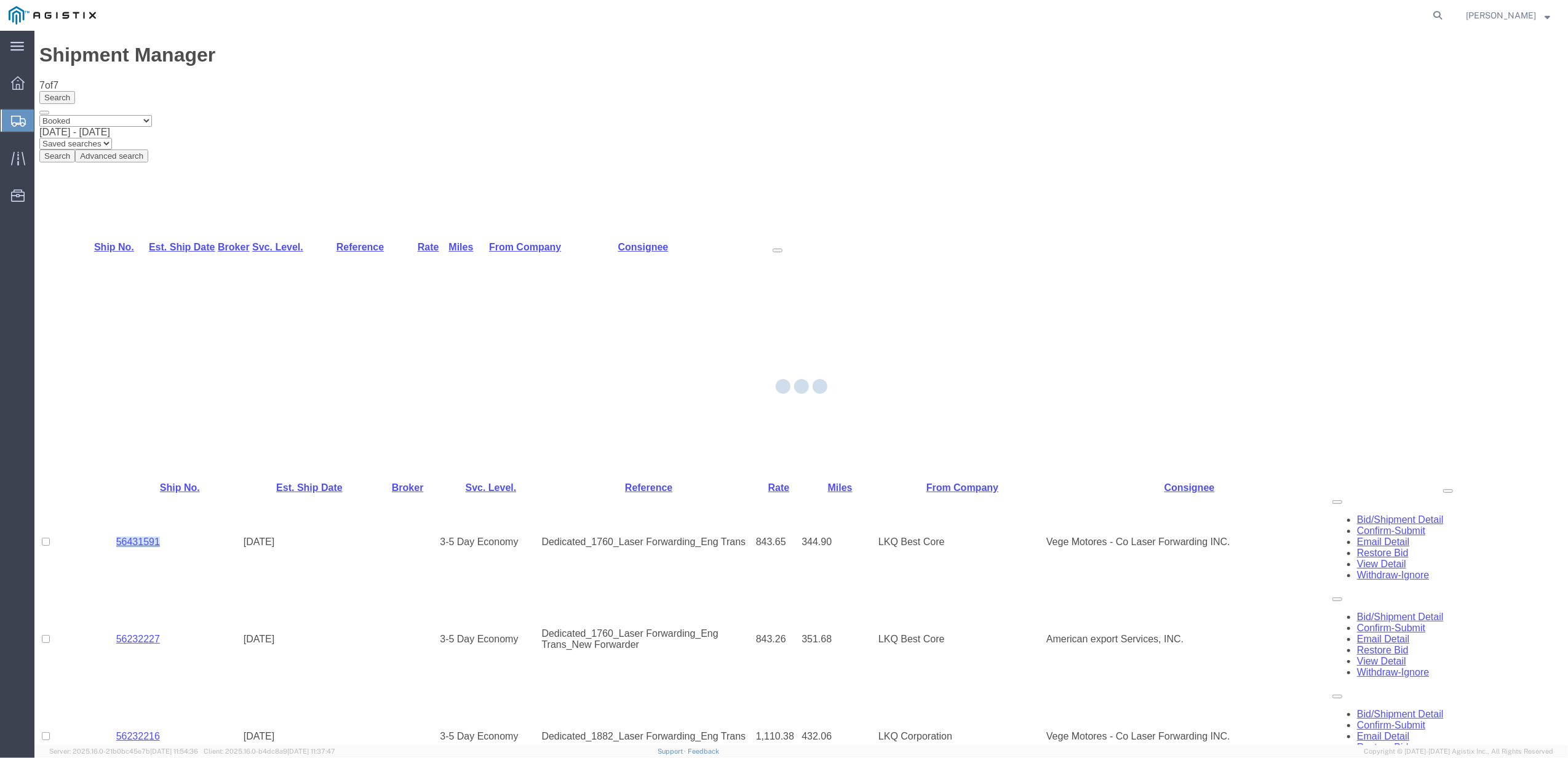
copy link "56431591"
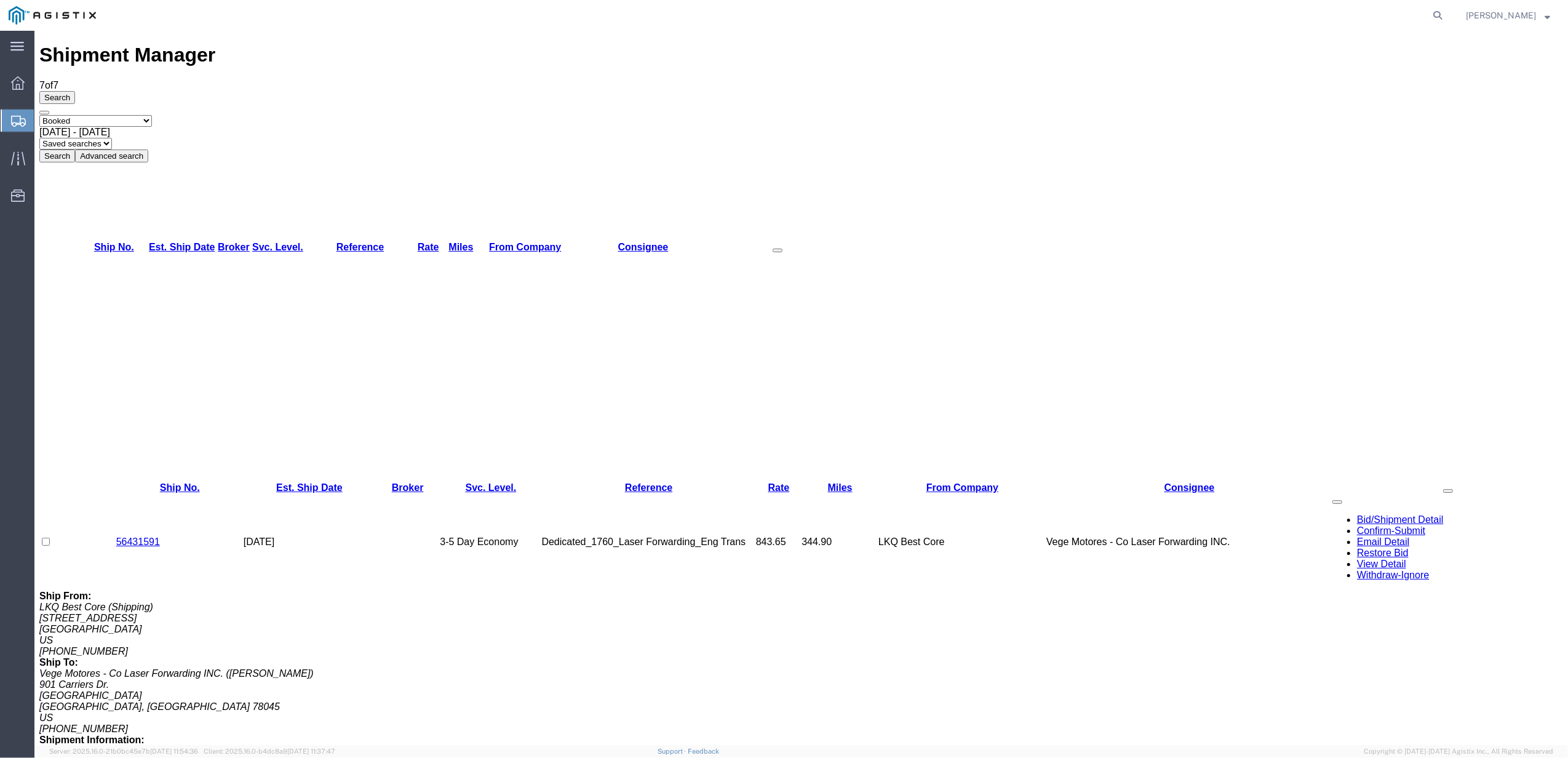
drag, startPoint x: 163, startPoint y: 321, endPoint x: 112, endPoint y: 320, distance: 51.0
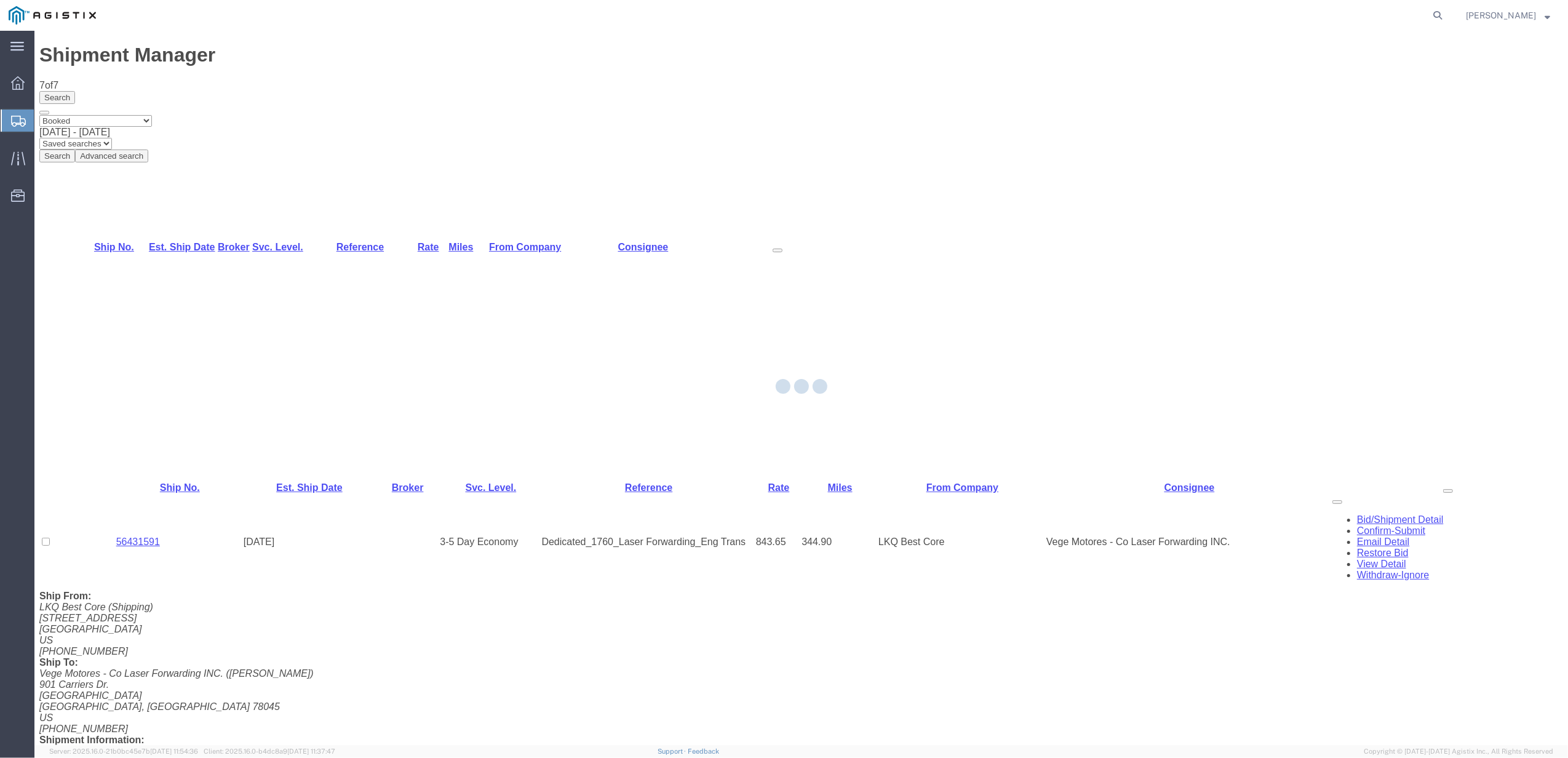
copy link "56232227"
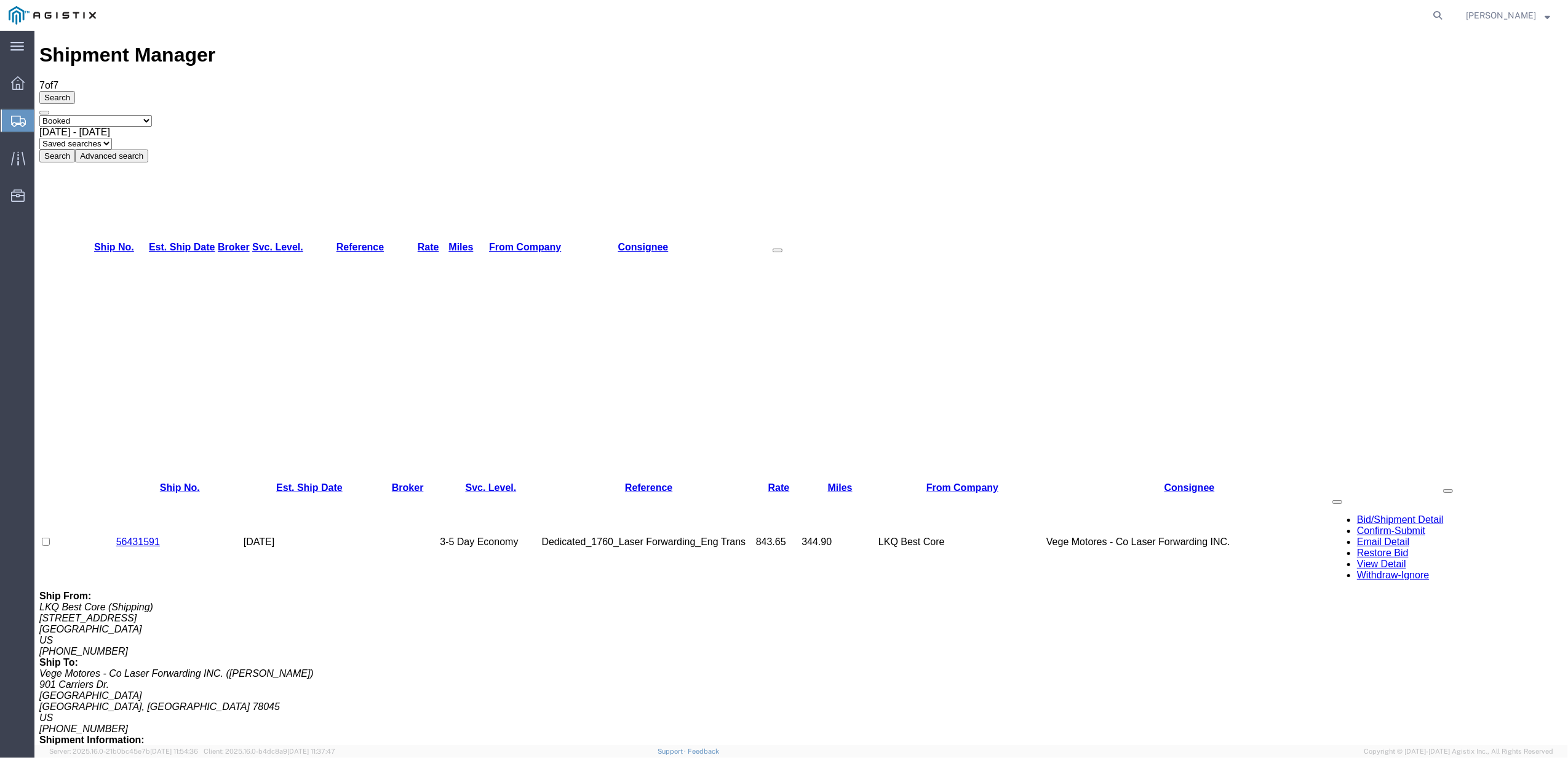
drag, startPoint x: 163, startPoint y: 518, endPoint x: 113, endPoint y: 520, distance: 50.0
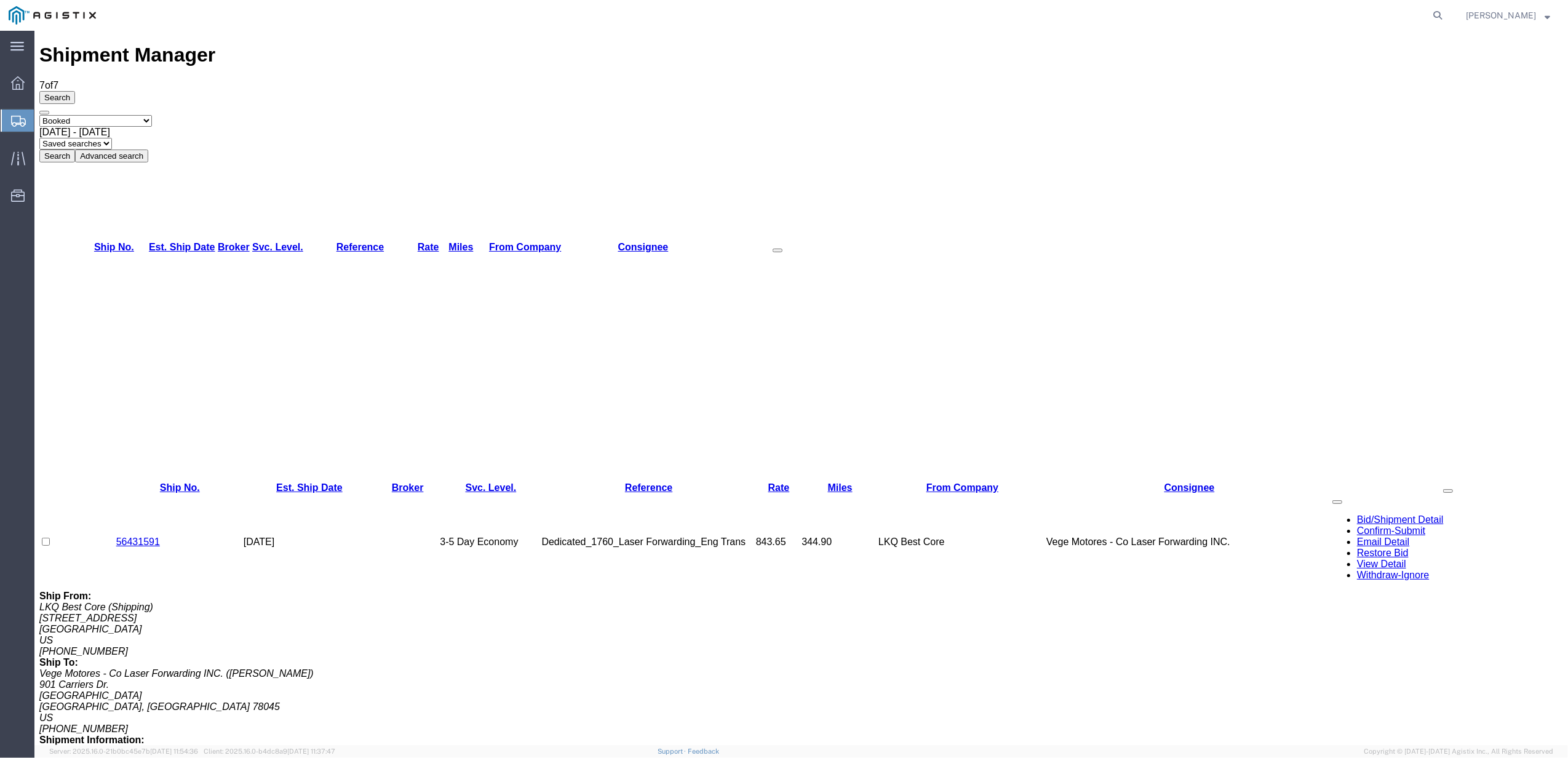
click at [110, 126] on span "[DATE] - [DATE]" at bounding box center [74, 131] width 71 height 10
click at [75, 150] on button "Search" at bounding box center [57, 156] width 35 height 13
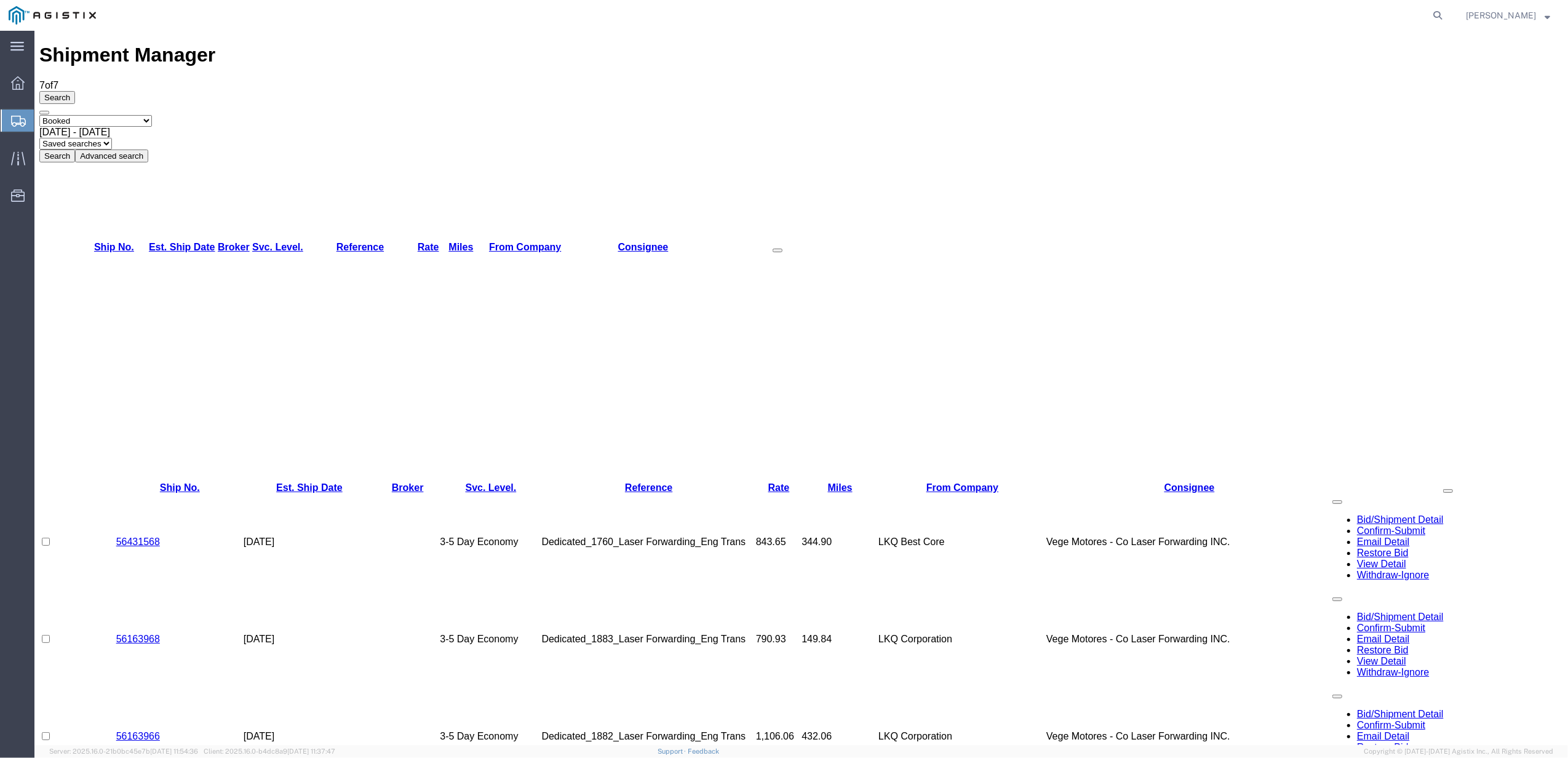
click at [655, 688] on td "Dedicated_1882_Laser Forwarding_Eng Trans" at bounding box center [649, 737] width 214 height 98
click at [110, 126] on span "[DATE] - [DATE]" at bounding box center [74, 131] width 71 height 10
click at [438, 96] on div "Search Select status Active (AC, O, P) All Approved Awaiting Confirmation (AC) …" at bounding box center [800, 126] width 1523 height 72
click at [439, 115] on div "Select status Active (AC, O, P) All Approved Awaiting Confirmation (AC) Booked …" at bounding box center [800, 138] width 1523 height 47
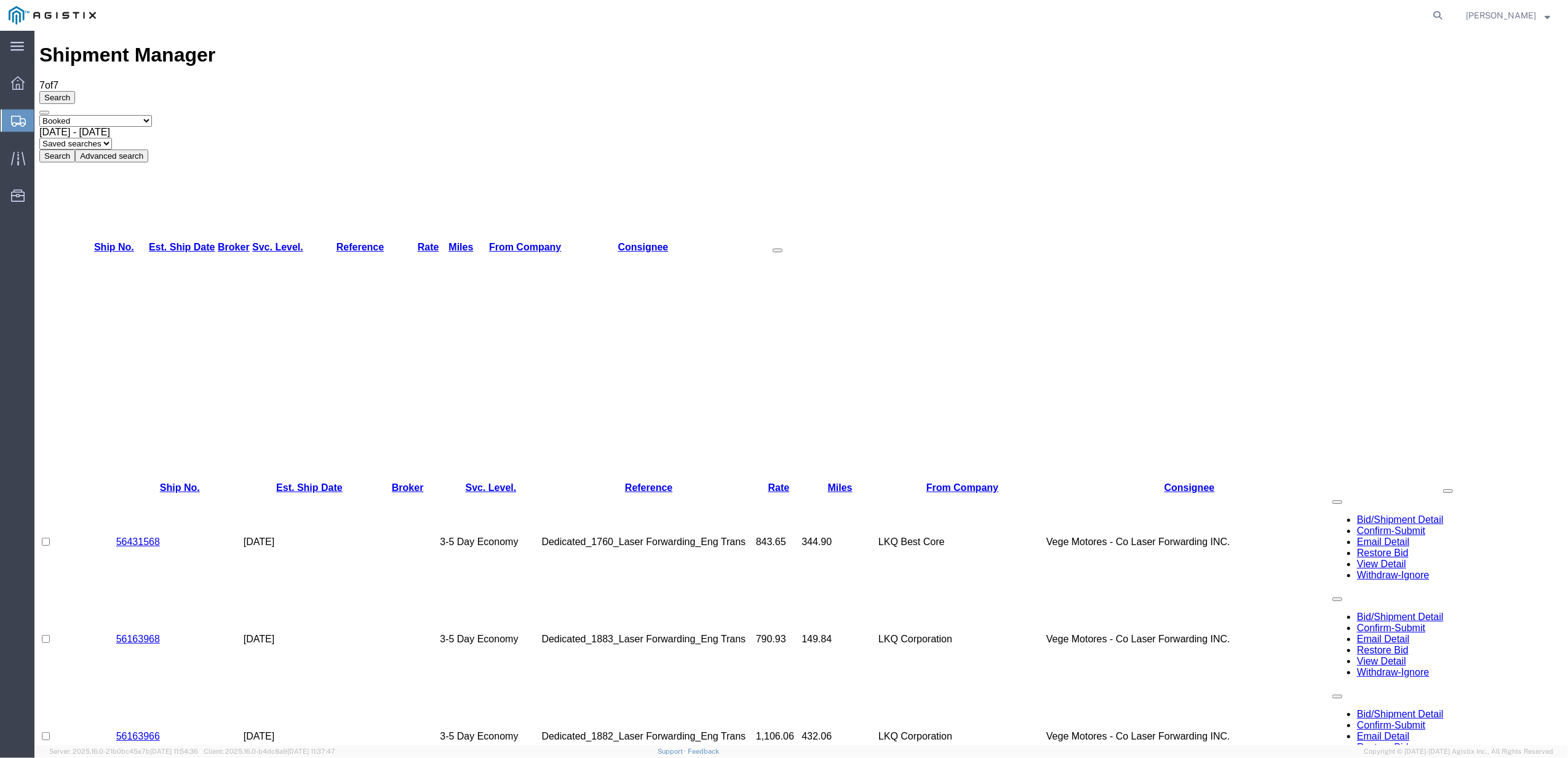
click at [75, 150] on button "Search" at bounding box center [57, 156] width 35 height 13
click at [274, 591] on td "[DATE]" at bounding box center [309, 639] width 132 height 98
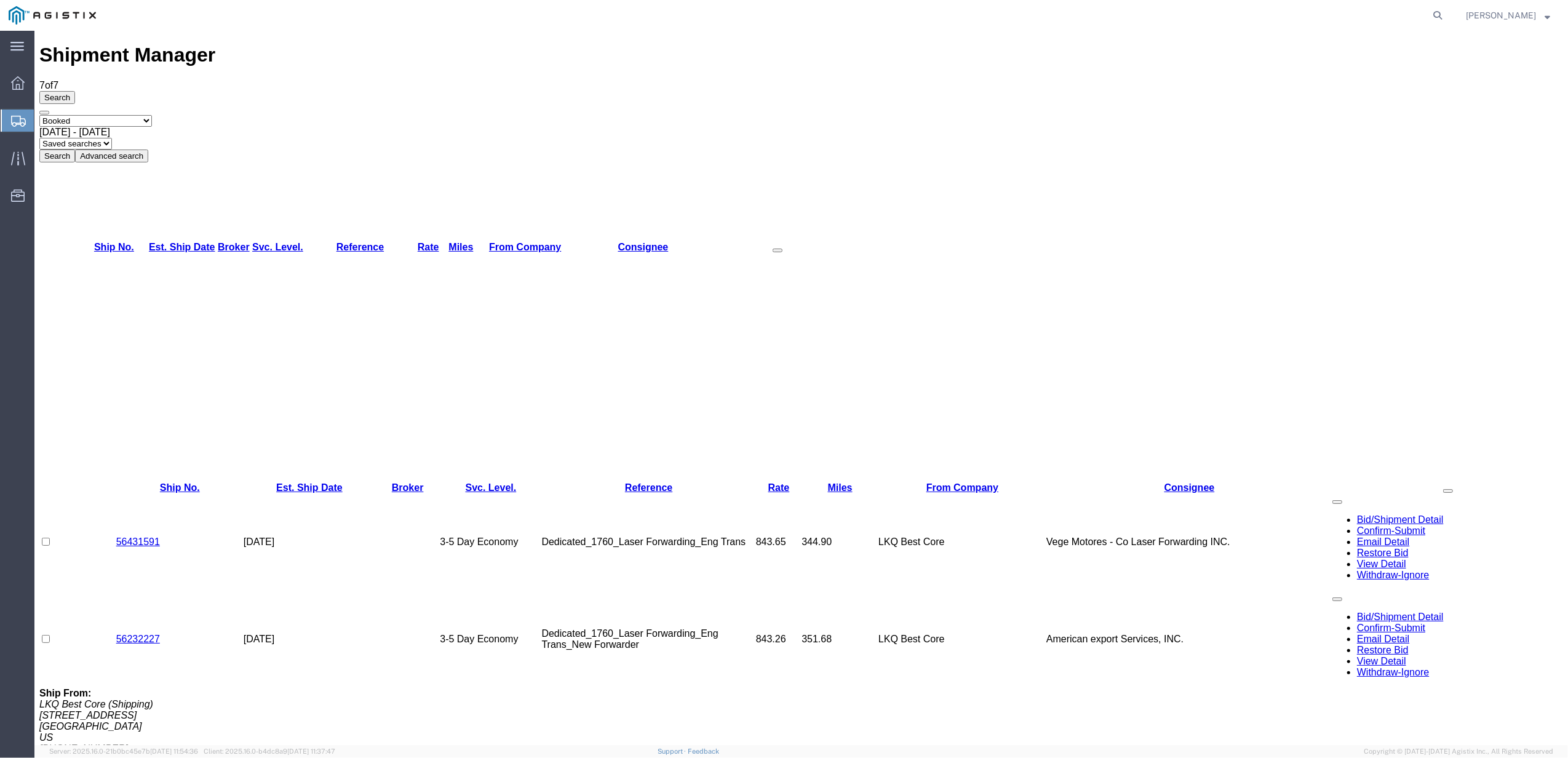
click at [941, 493] on td "LKQ Best Core" at bounding box center [962, 542] width 168 height 98
